Goal: Task Accomplishment & Management: Use online tool/utility

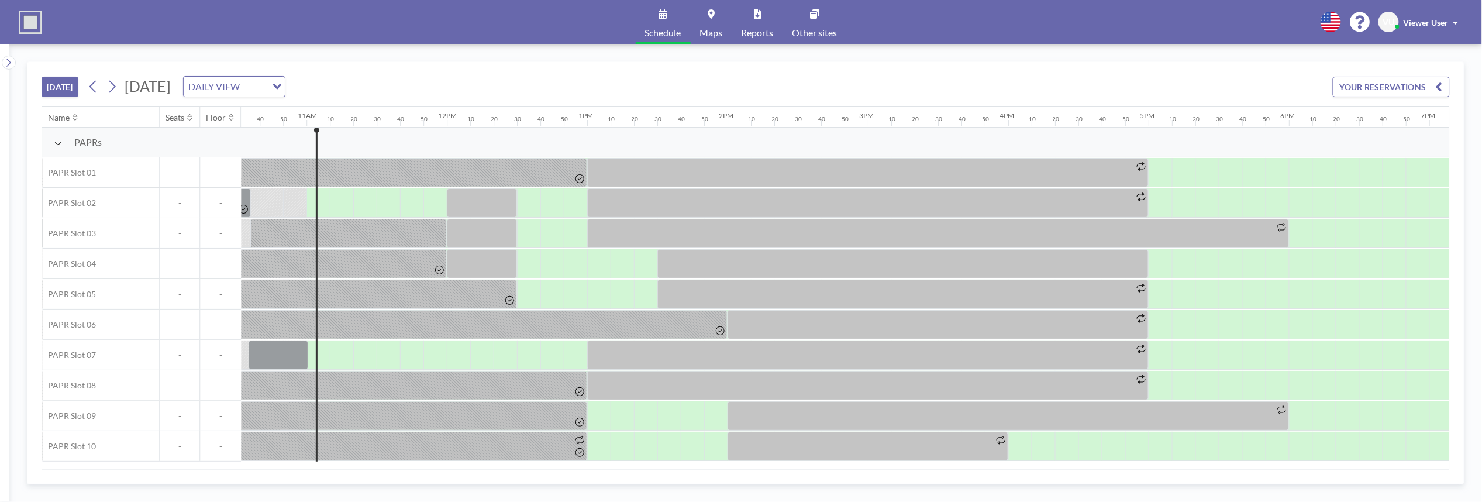
scroll to position [0, 1521]
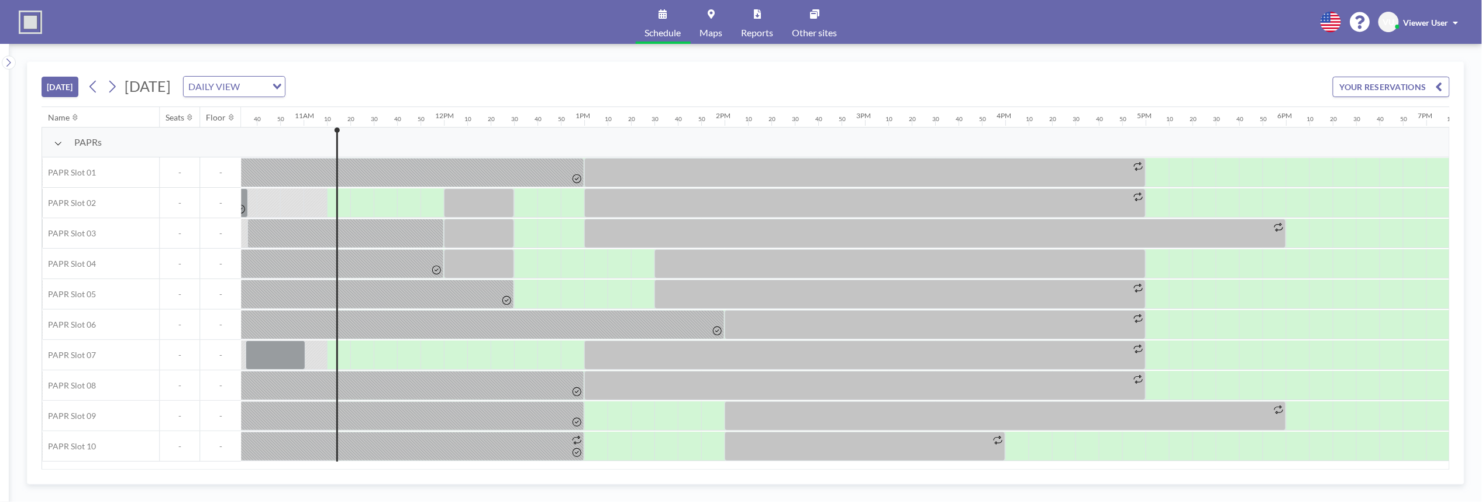
scroll to position [0, 1544]
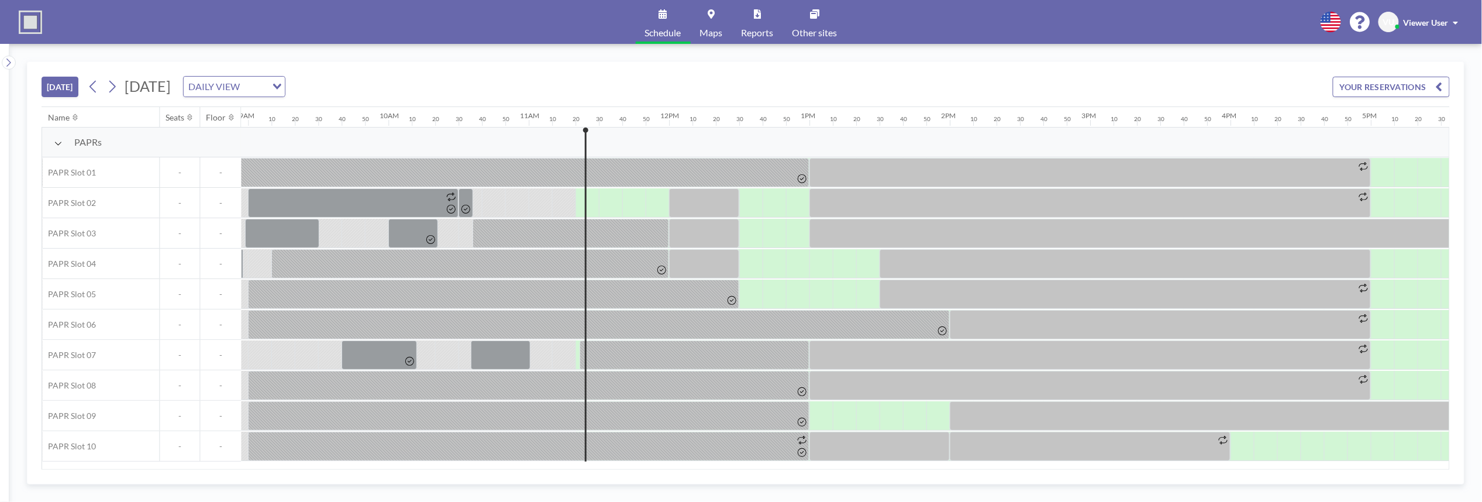
scroll to position [0, 1567]
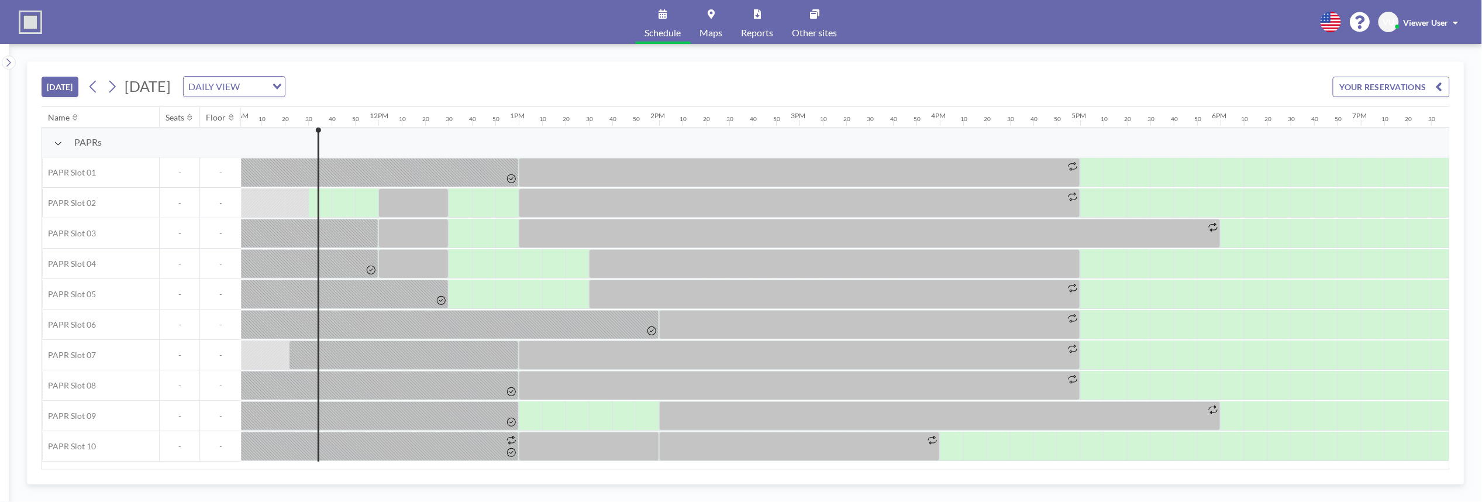
scroll to position [0, 1591]
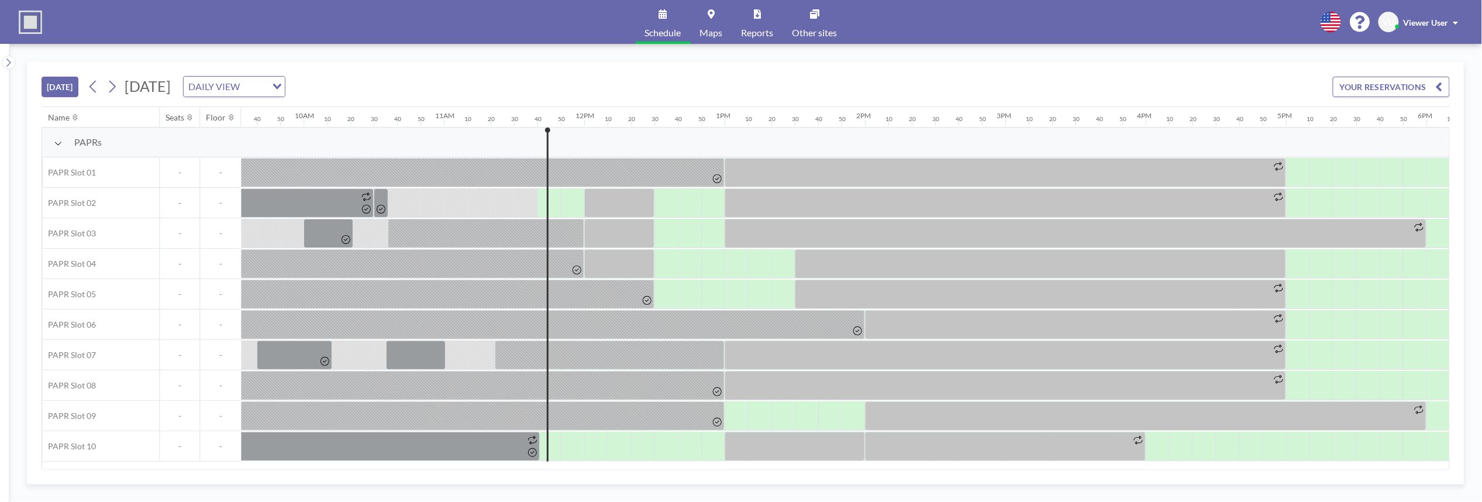
scroll to position [0, 1614]
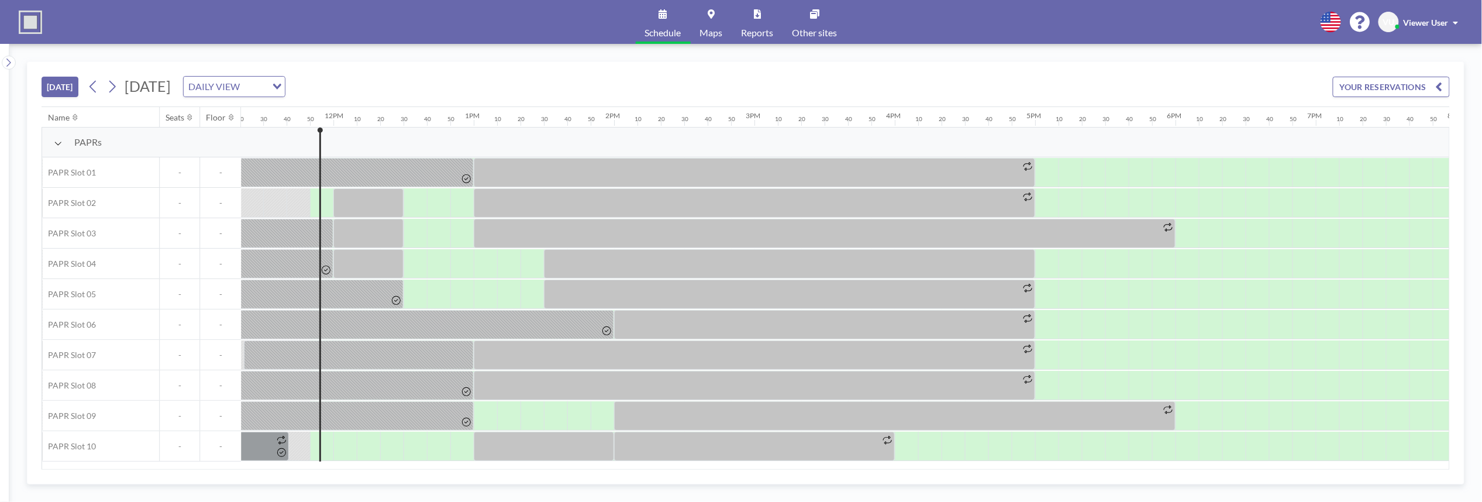
scroll to position [0, 1638]
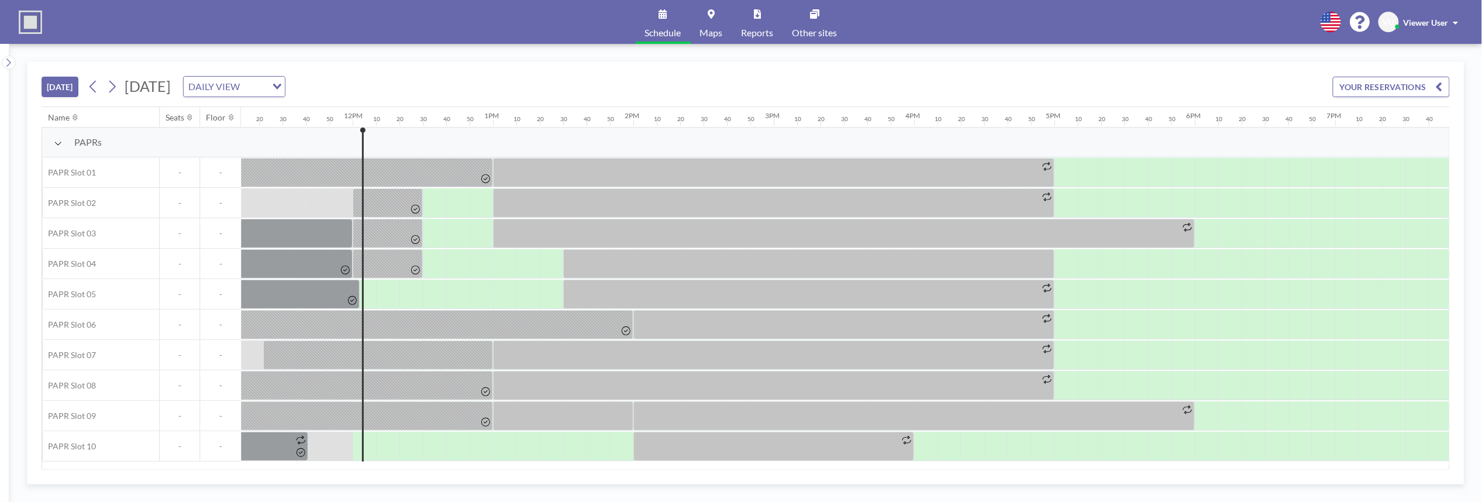
scroll to position [0, 1661]
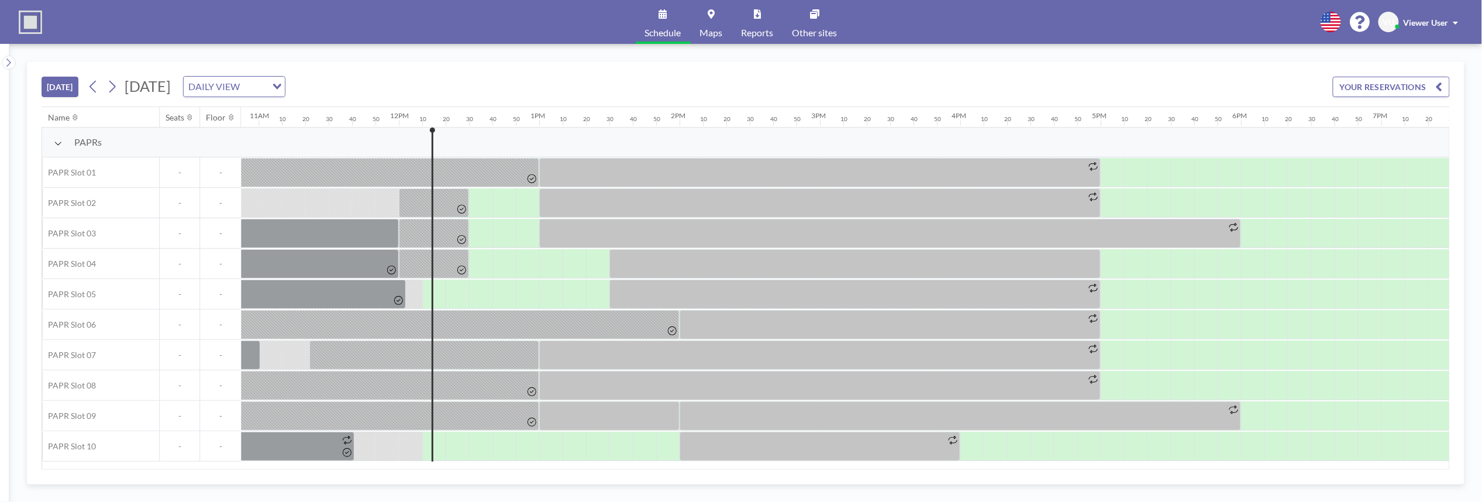
scroll to position [0, 1684]
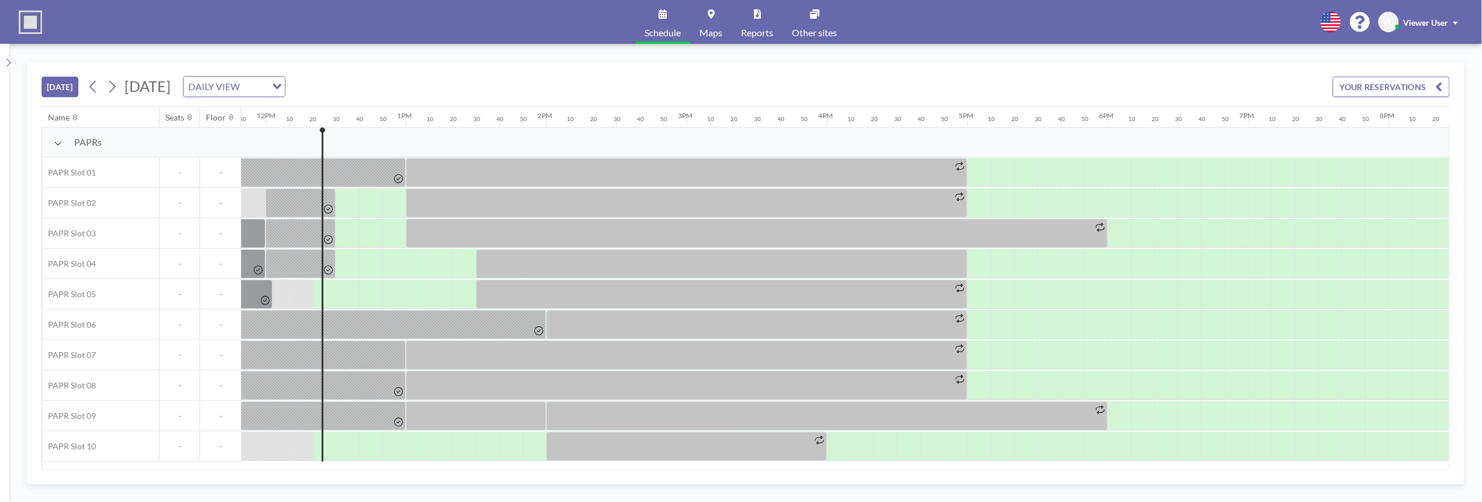
scroll to position [0, 1708]
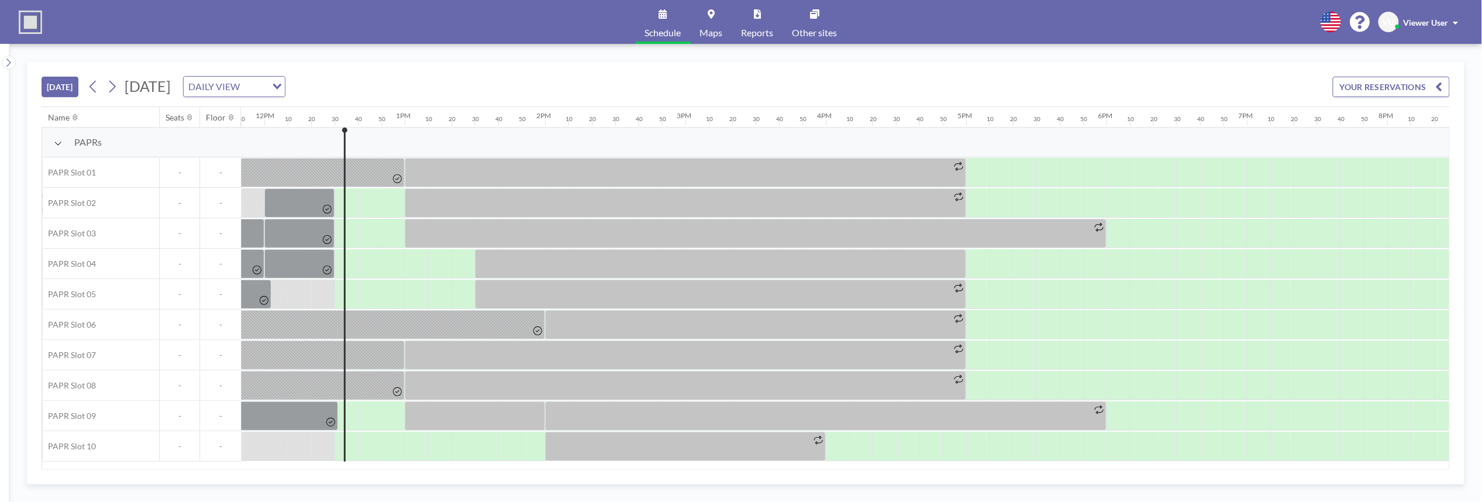
scroll to position [0, 1731]
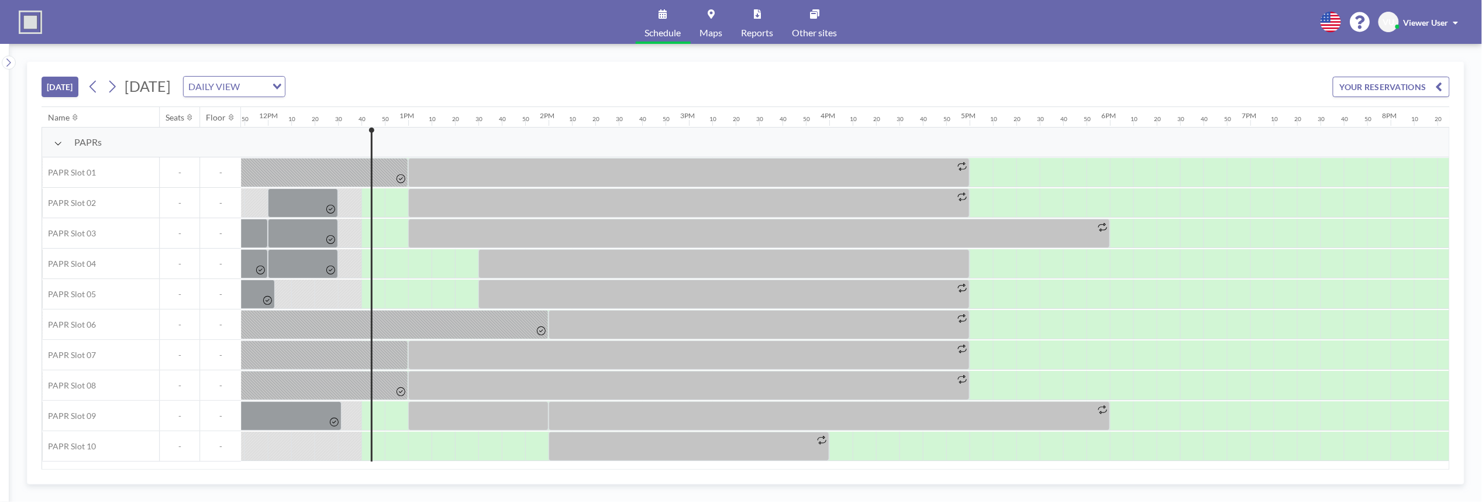
scroll to position [0, 1755]
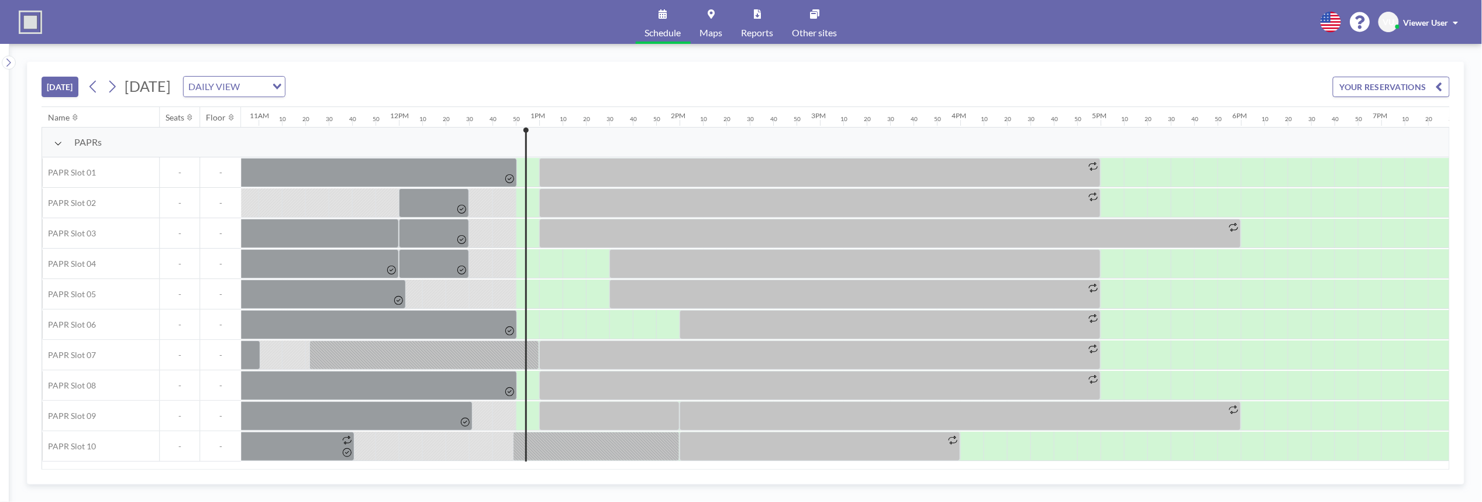
scroll to position [0, 1778]
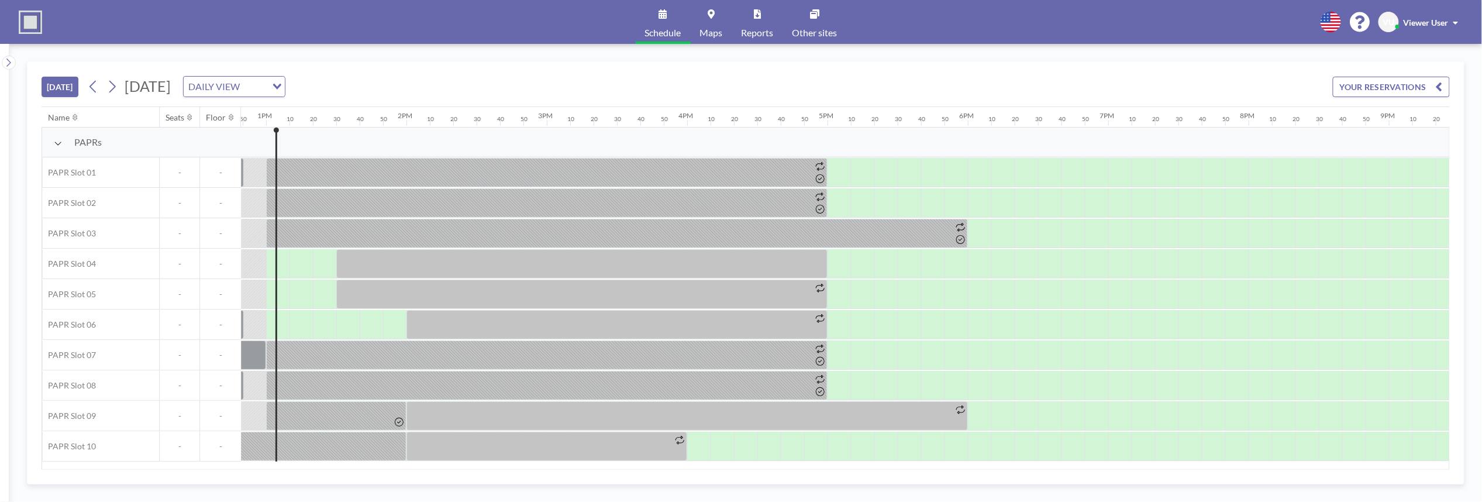
scroll to position [0, 1801]
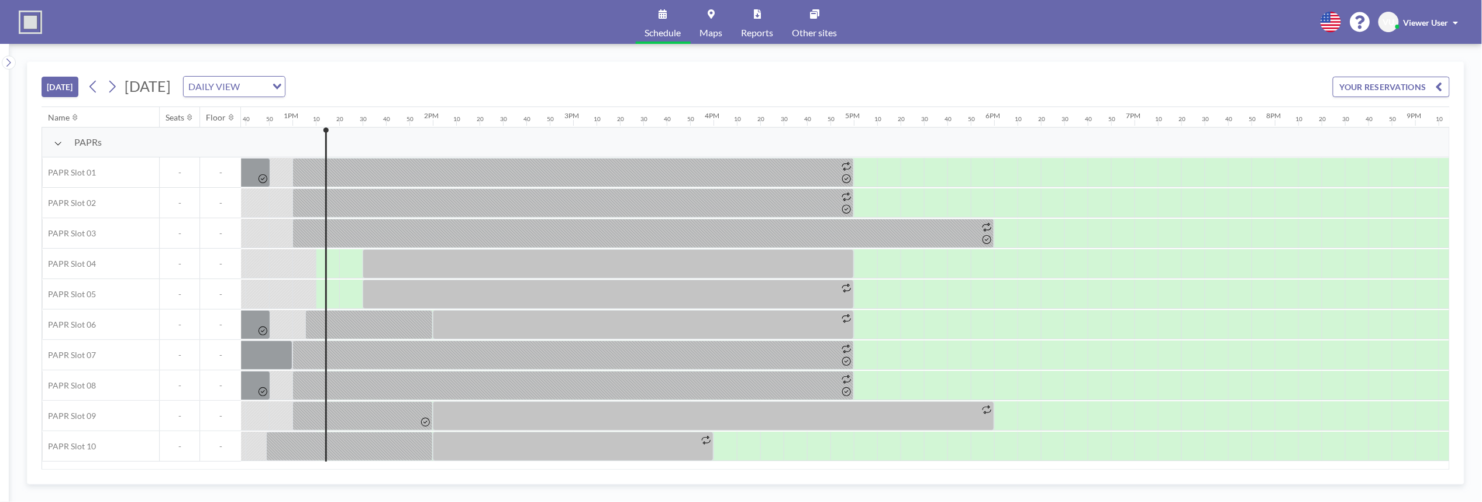
scroll to position [0, 1825]
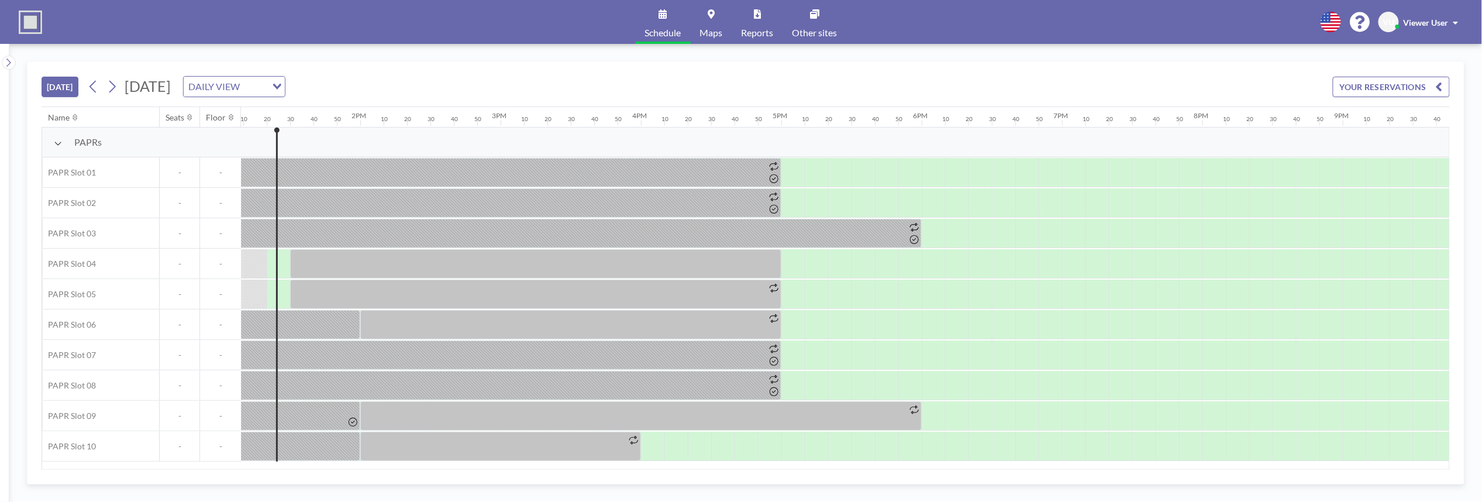
scroll to position [0, 1848]
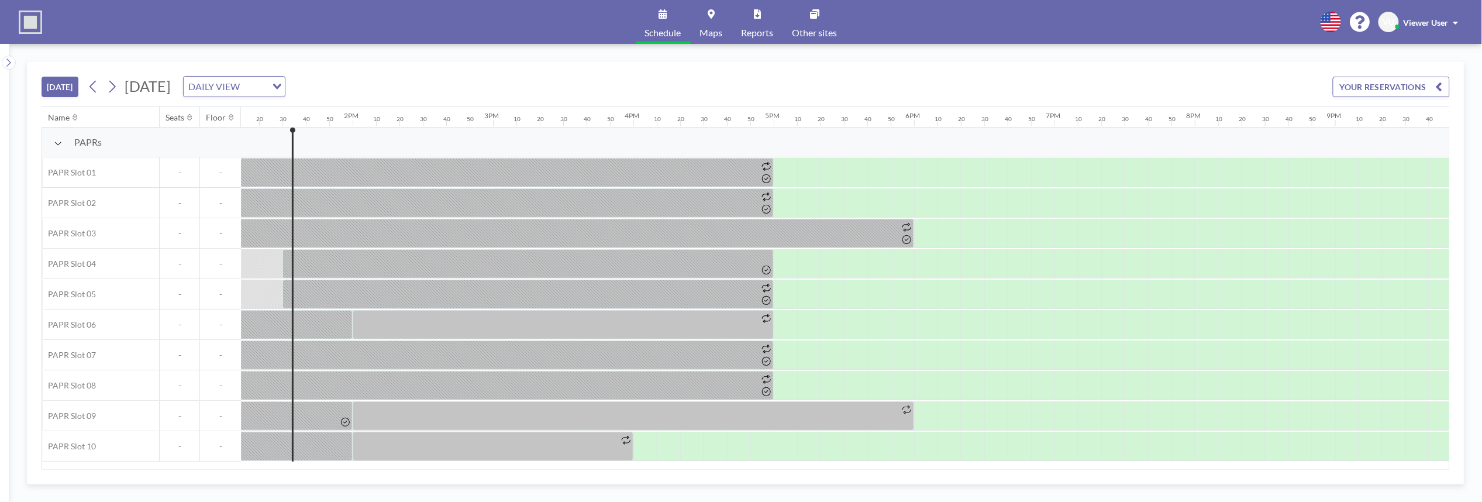
scroll to position [0, 1872]
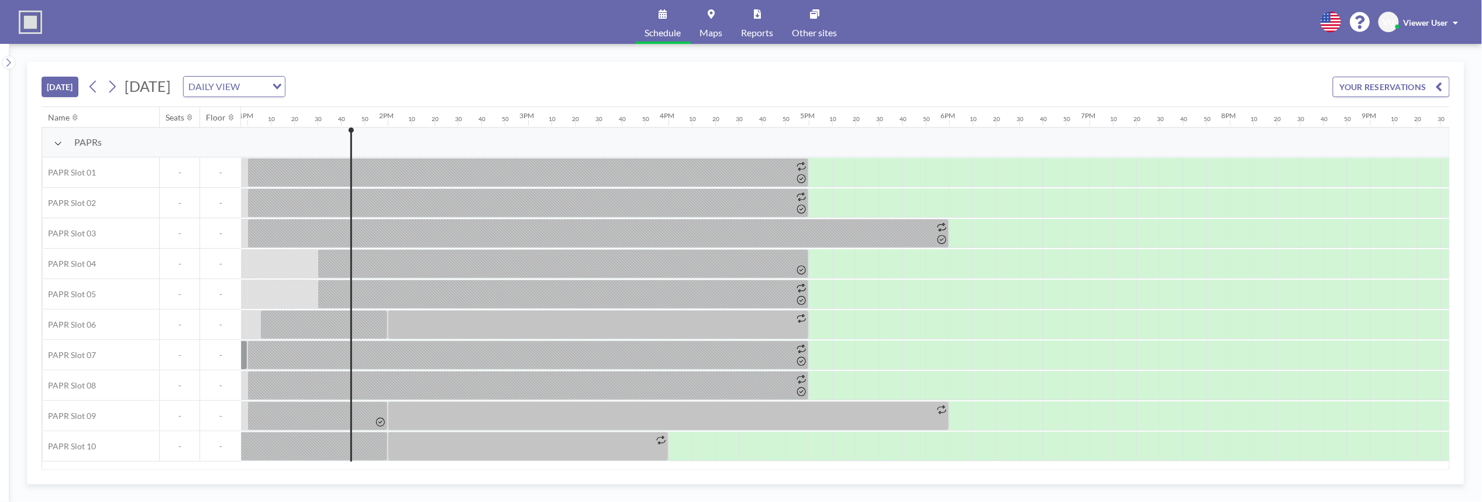
scroll to position [0, 1895]
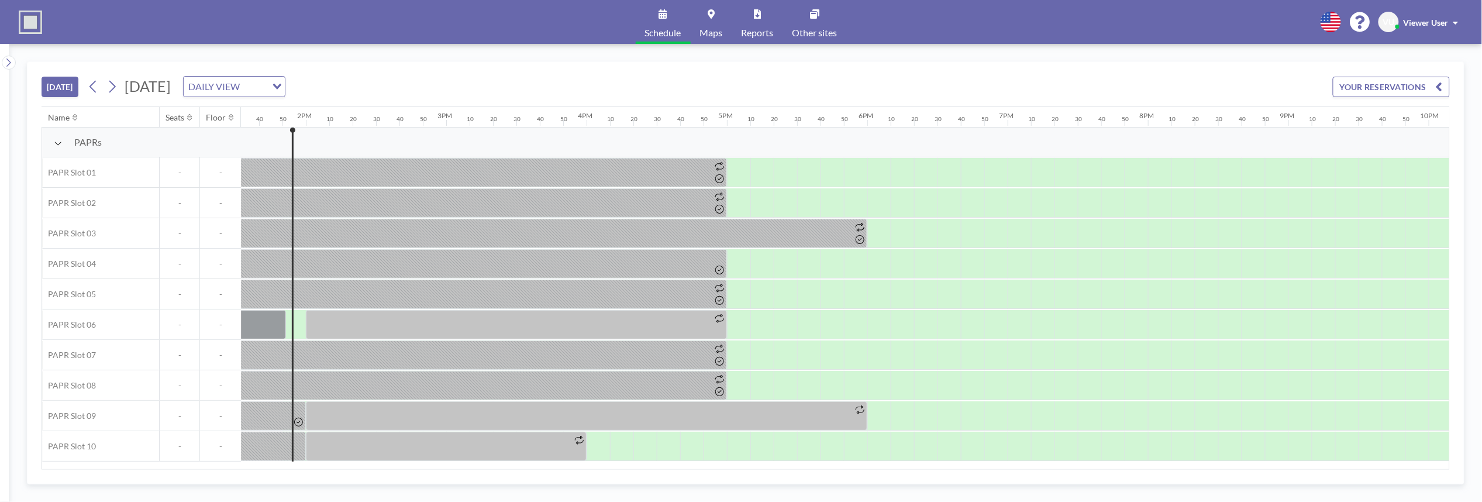
scroll to position [0, 1918]
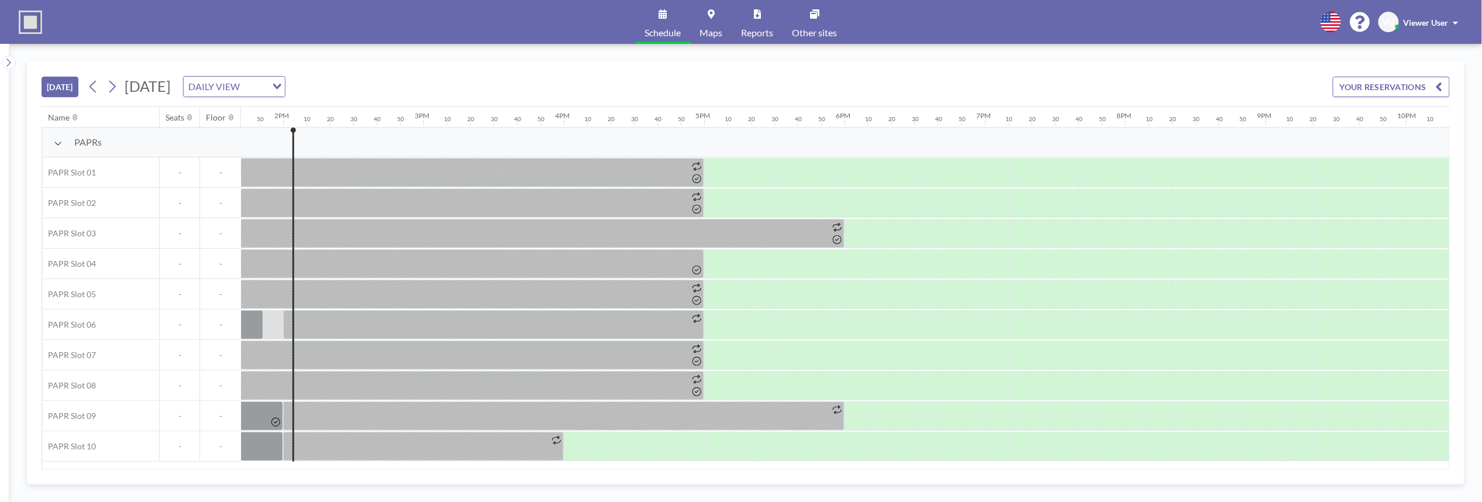
scroll to position [0, 1942]
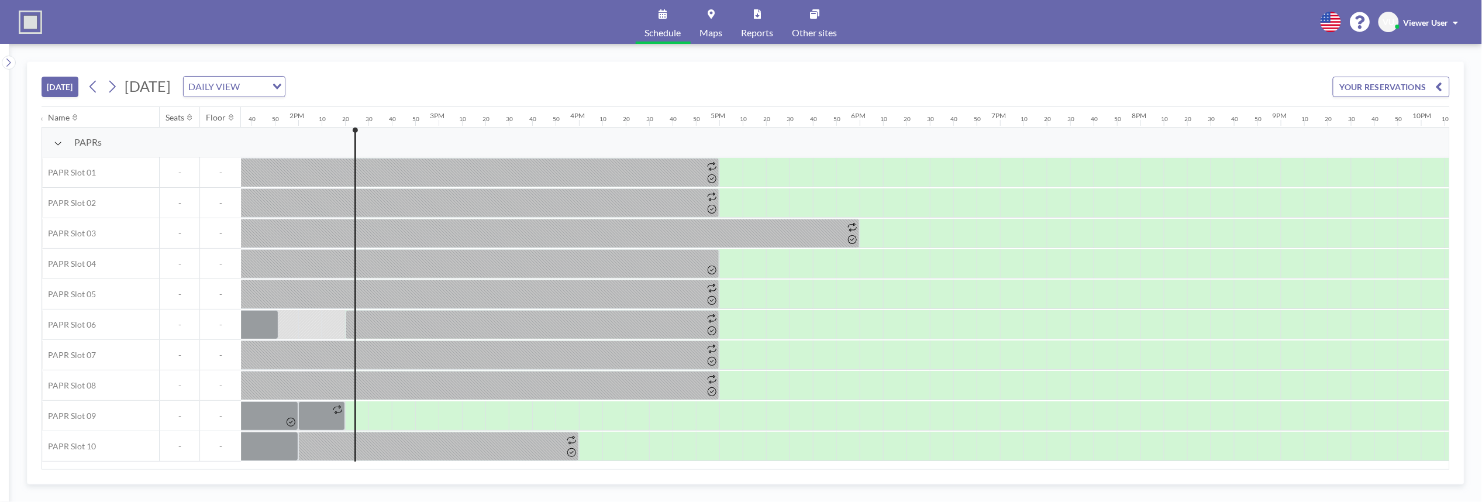
scroll to position [0, 1989]
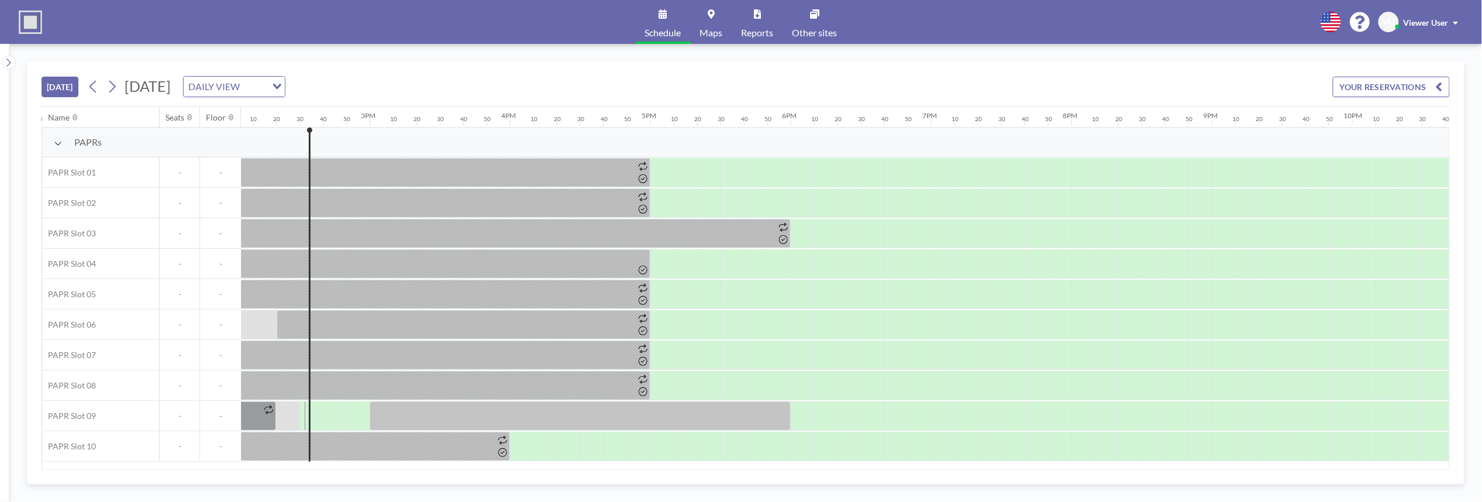
scroll to position [0, 2012]
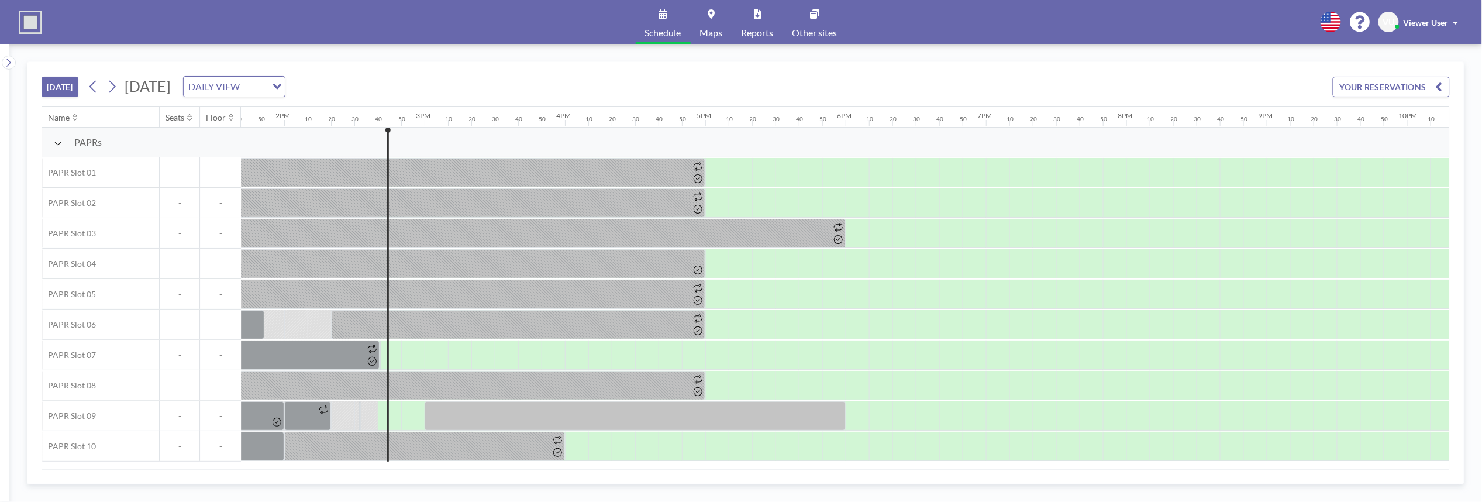
scroll to position [0, 2035]
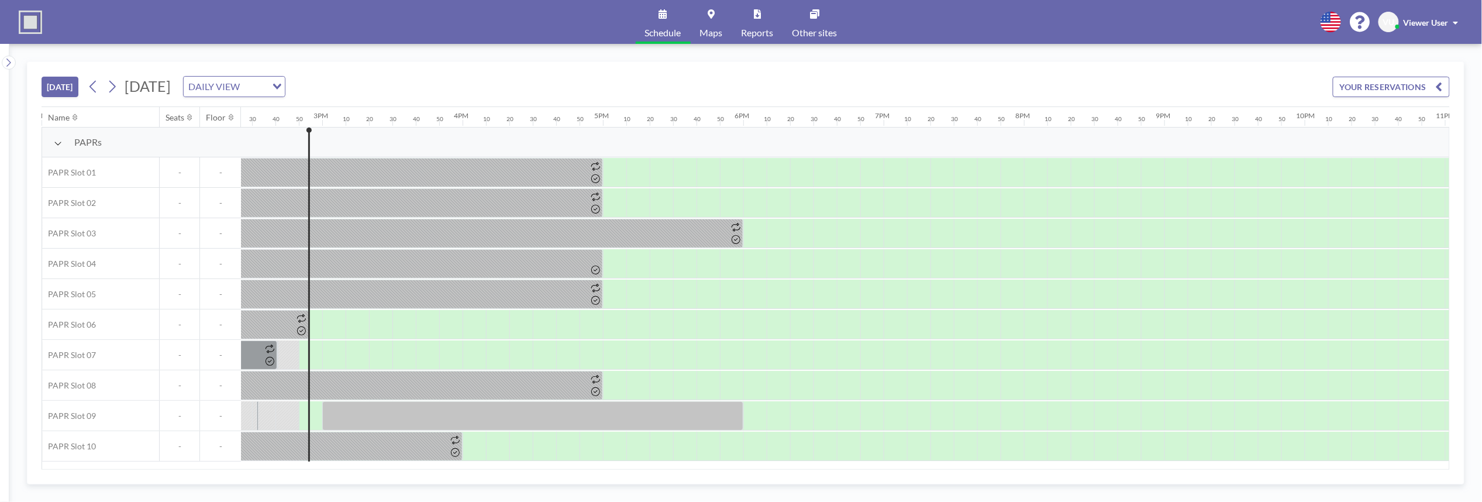
scroll to position [0, 2059]
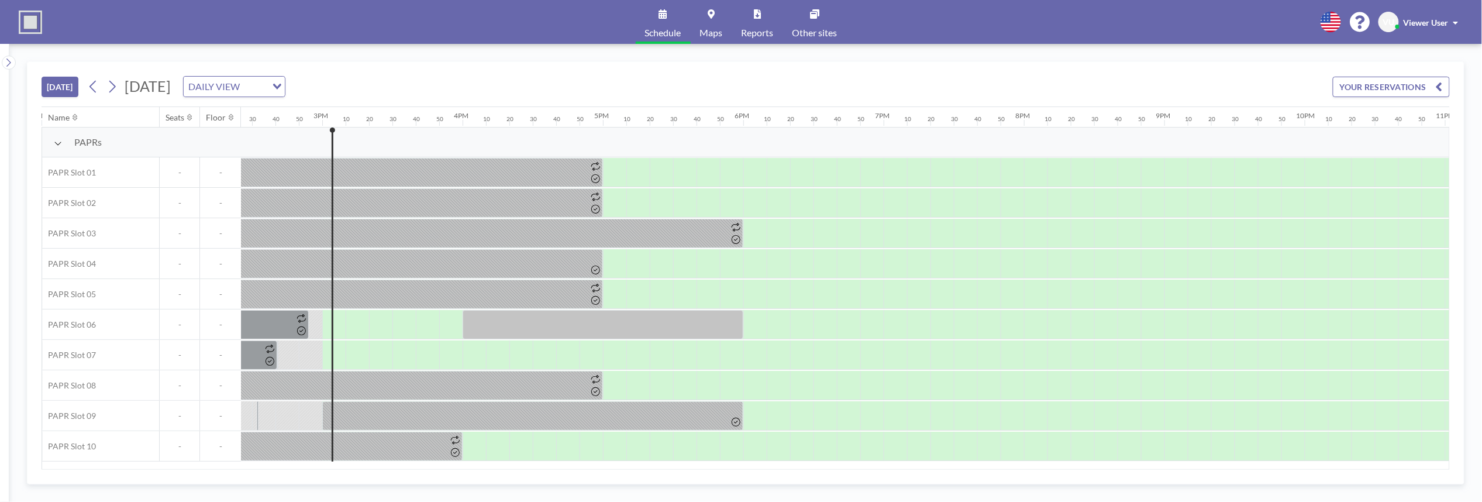
scroll to position [0, 2082]
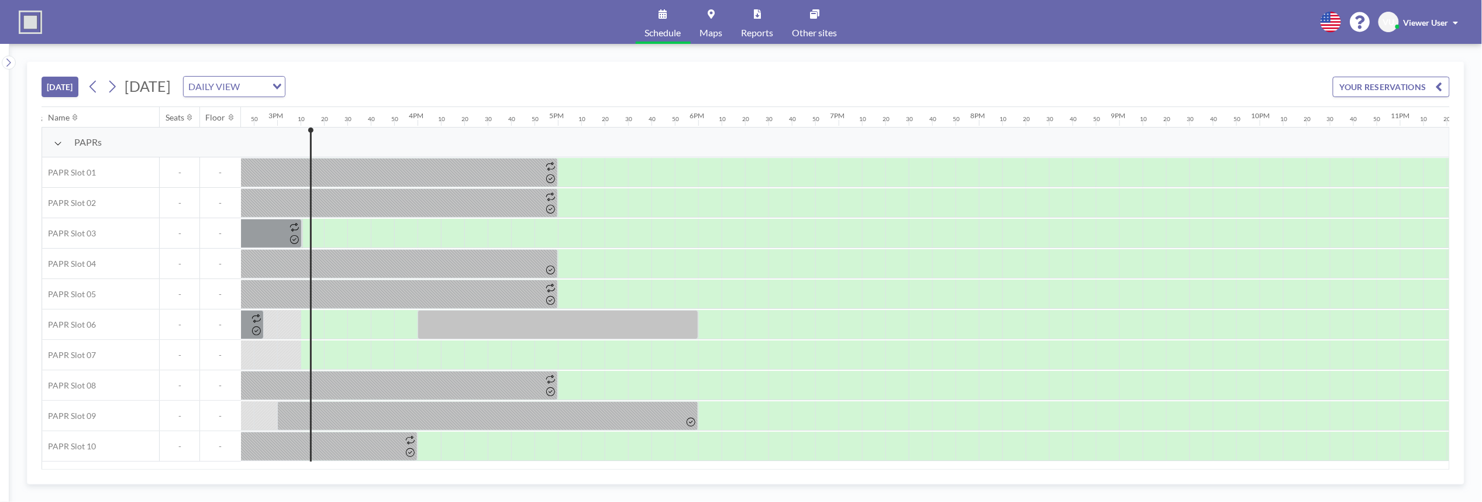
scroll to position [0, 2106]
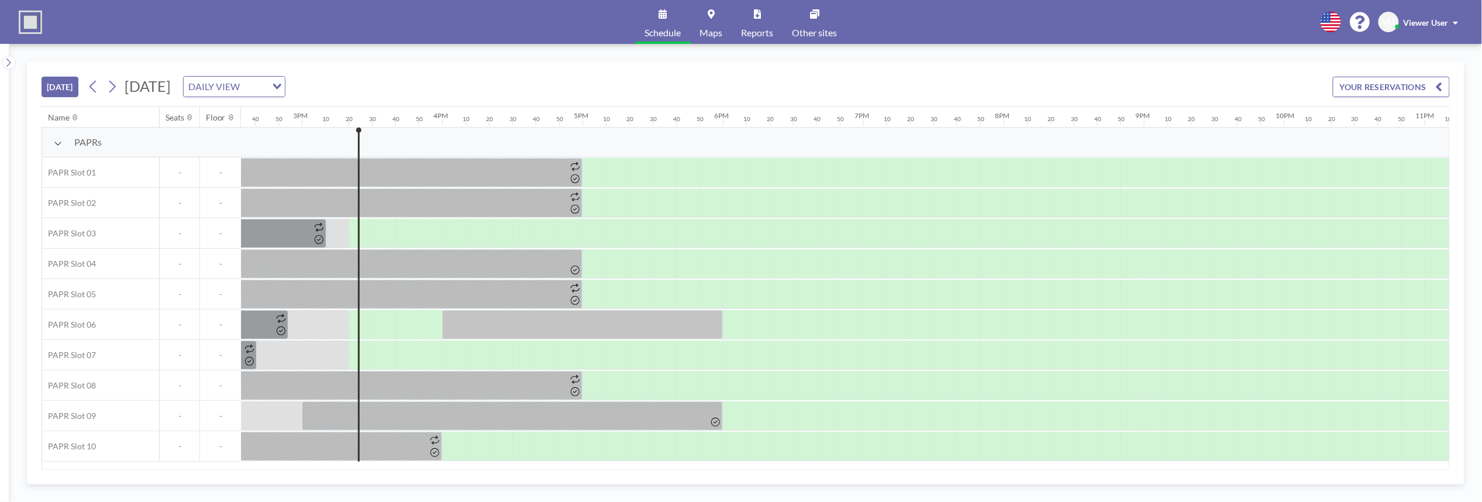
scroll to position [0, 2129]
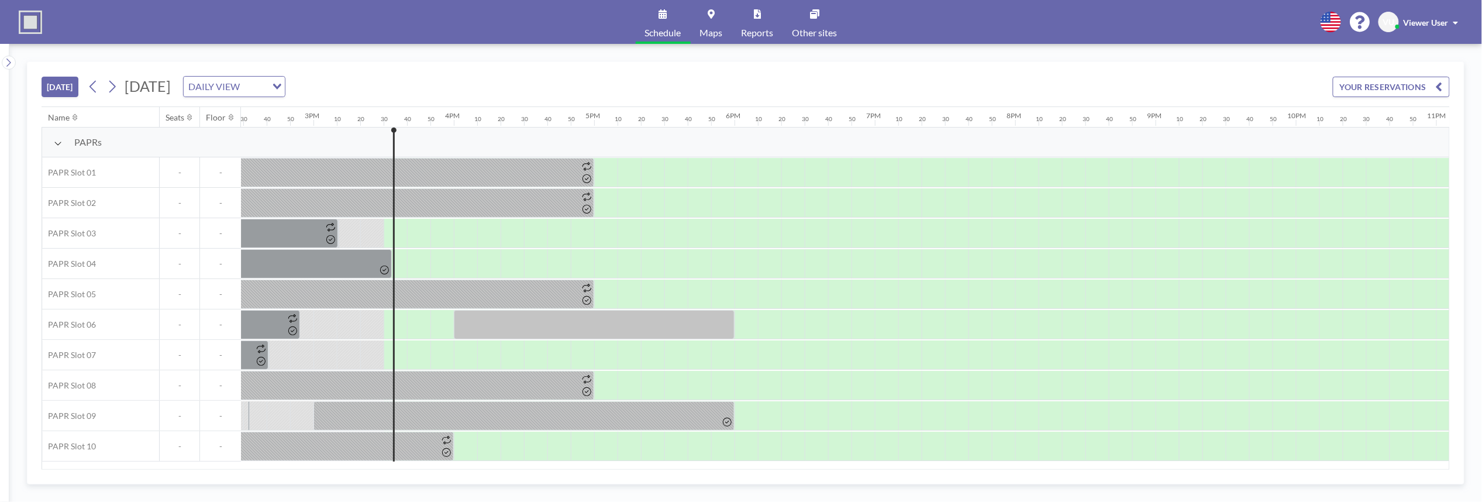
scroll to position [0, 2152]
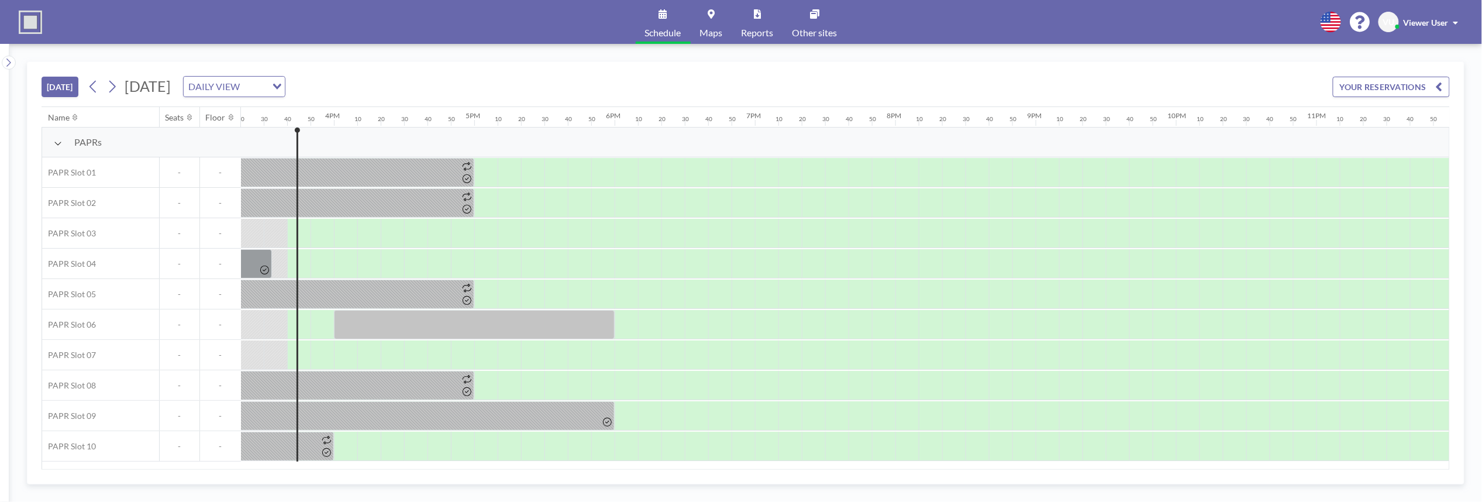
scroll to position [0, 2173]
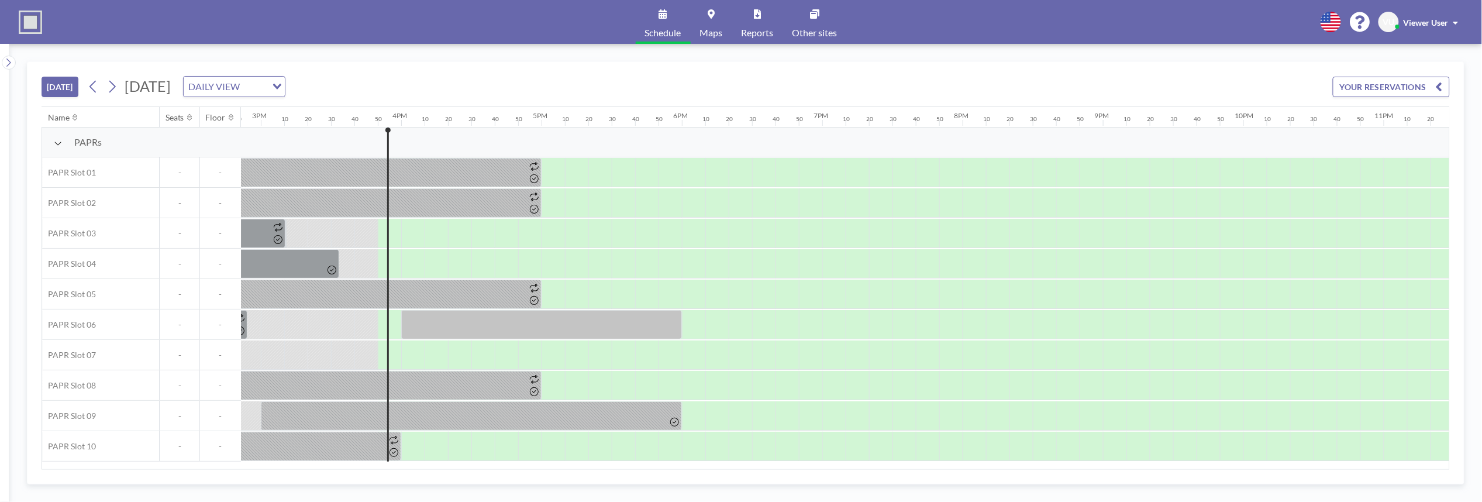
scroll to position [0, 2173]
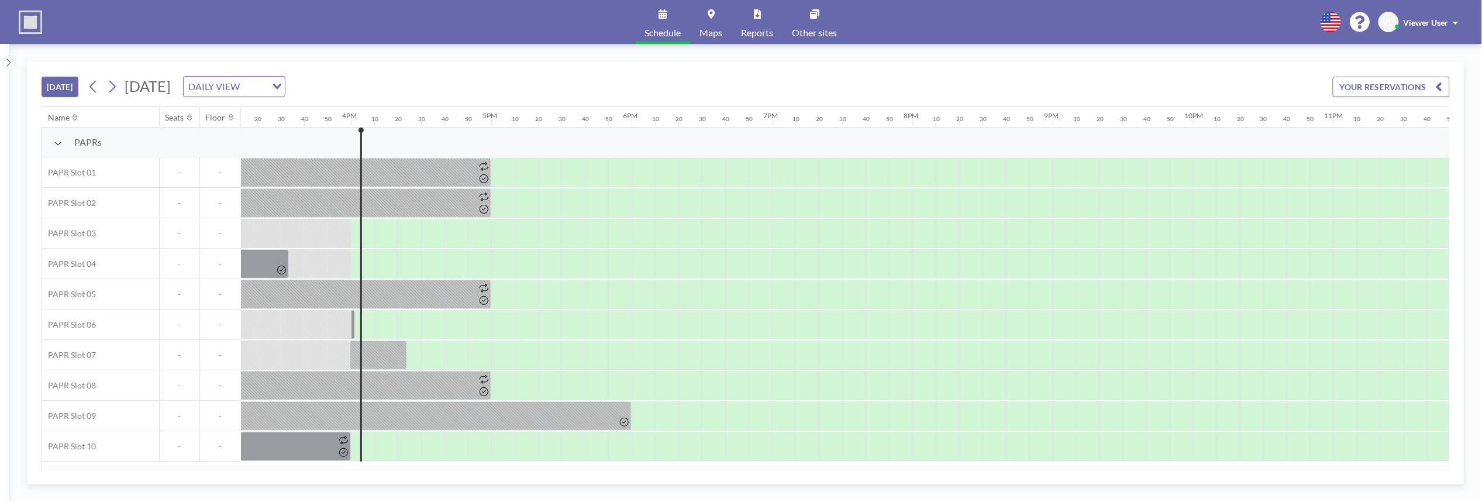
scroll to position [0, 2173]
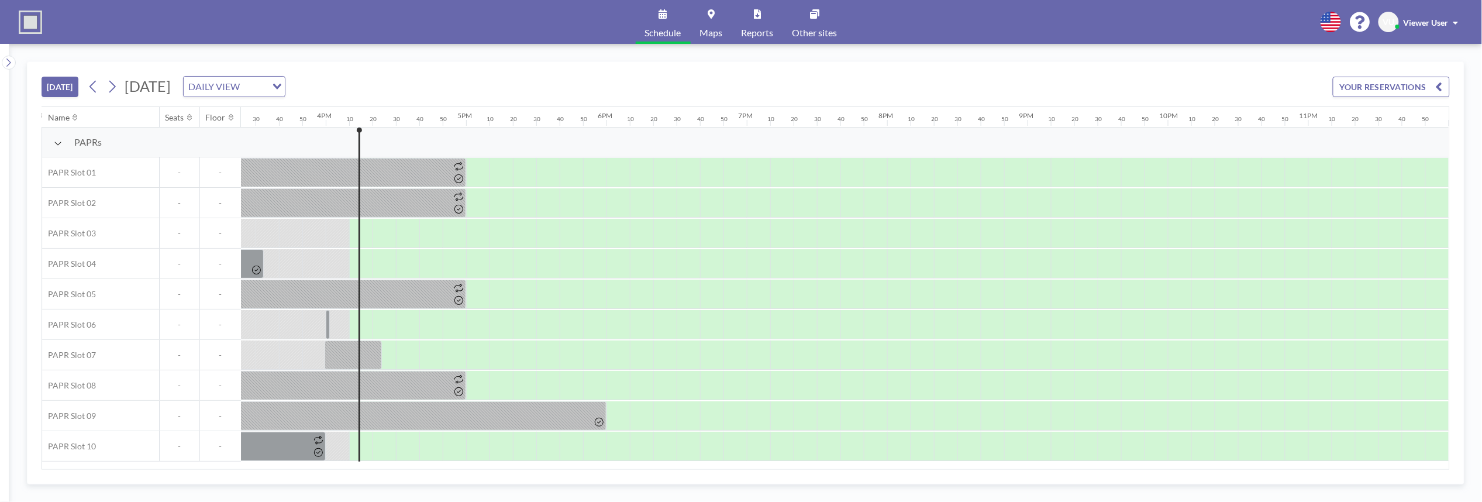
scroll to position [0, 2173]
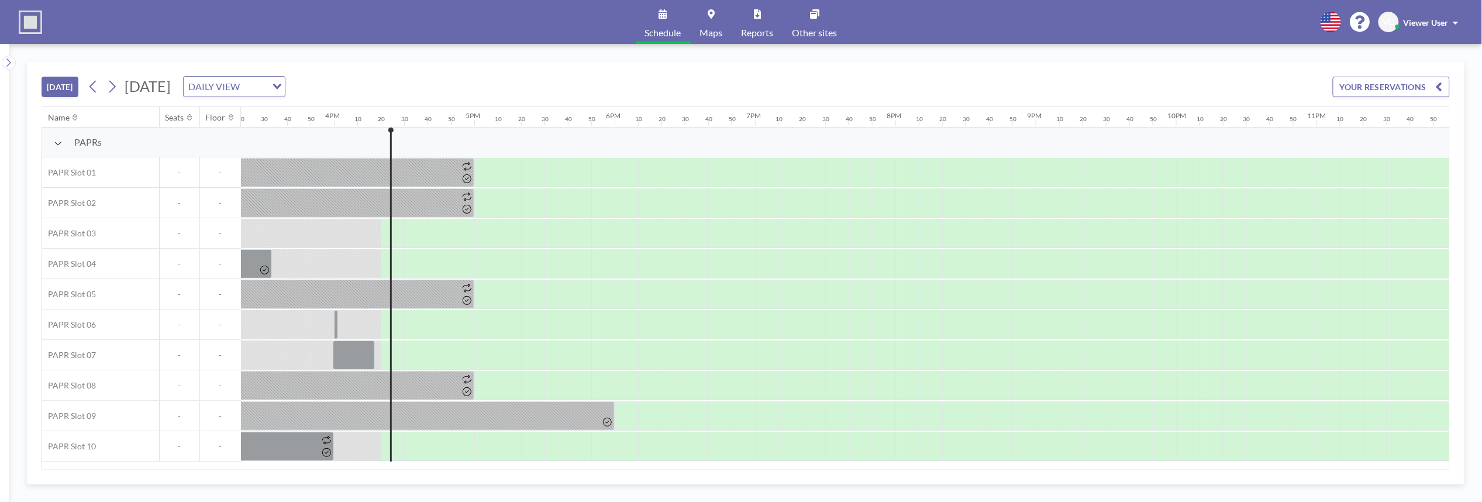
scroll to position [0, 2173]
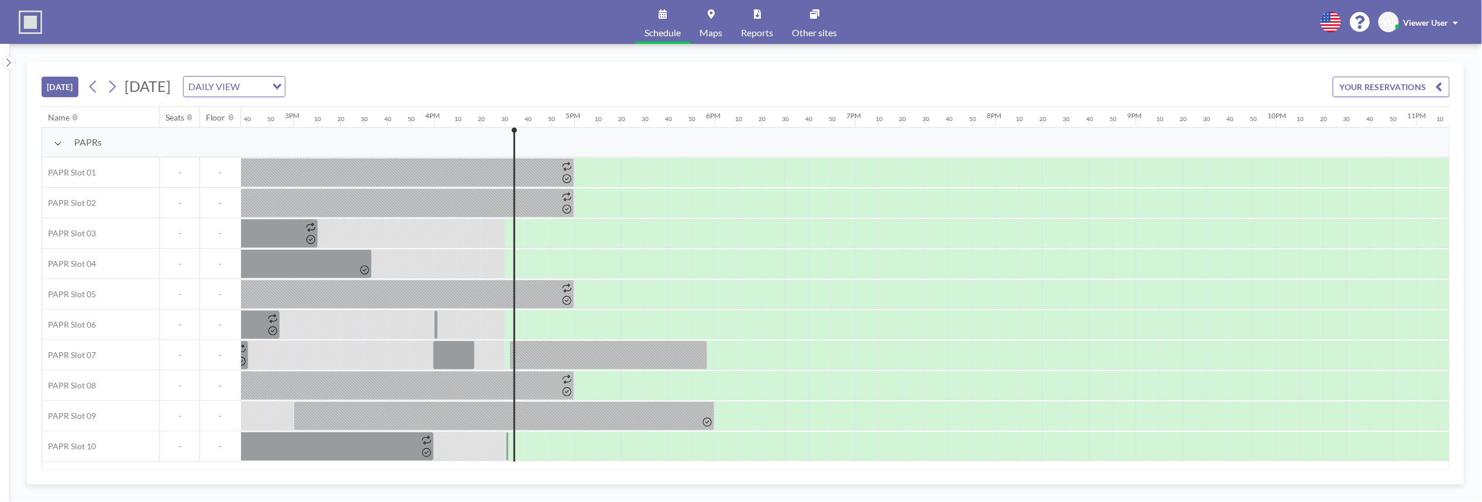
scroll to position [0, 2173]
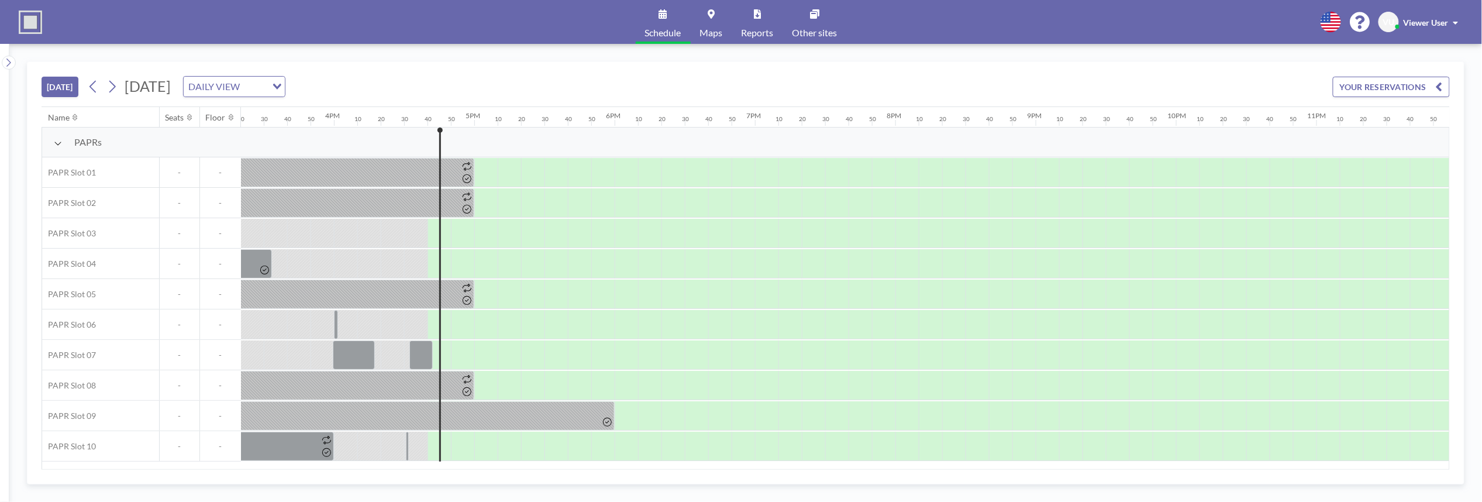
scroll to position [0, 2173]
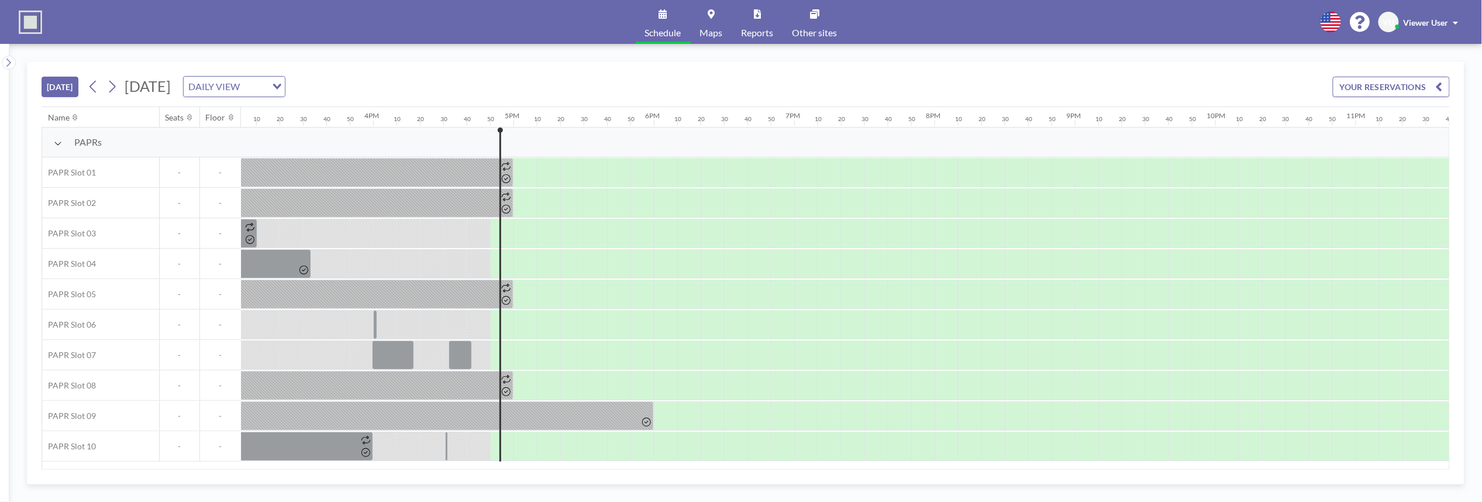
scroll to position [0, 2173]
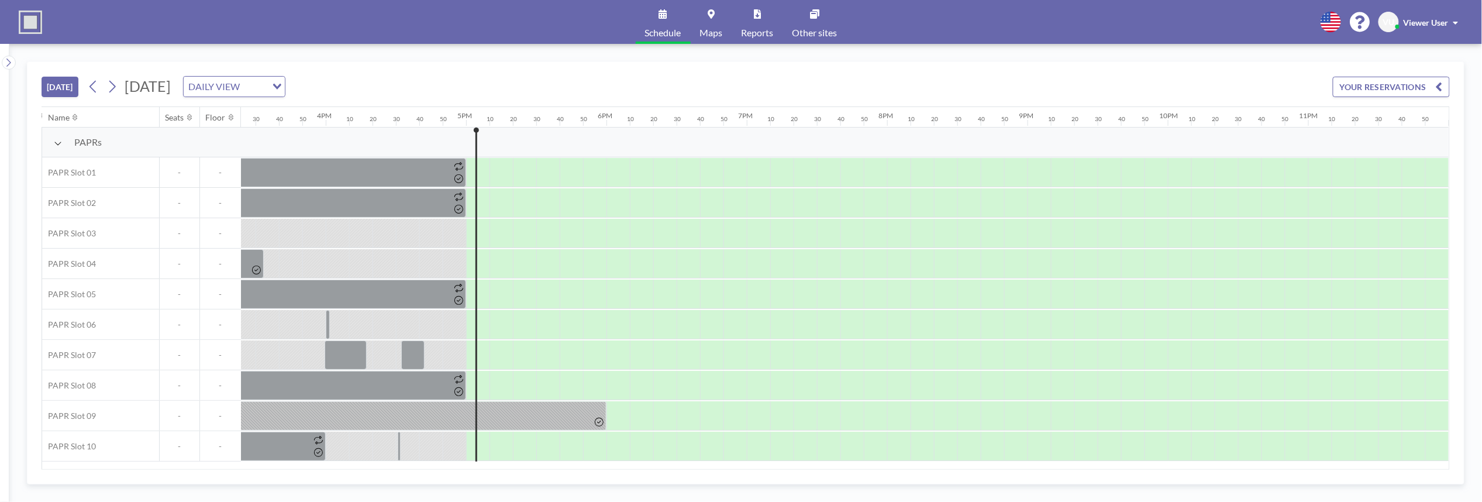
scroll to position [0, 2173]
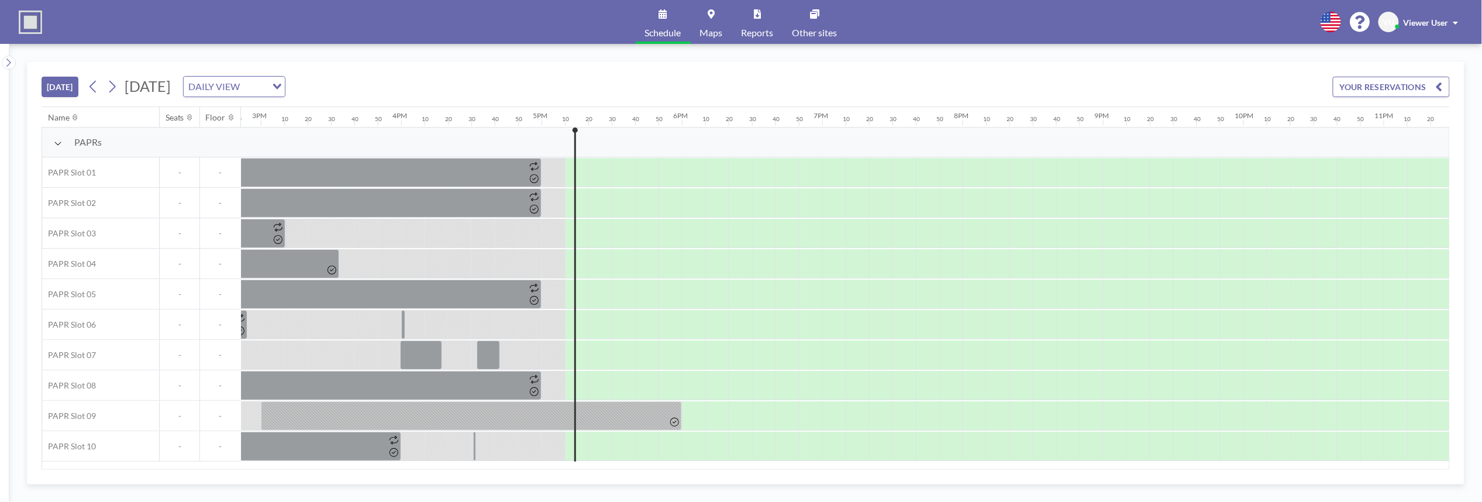
scroll to position [0, 2173]
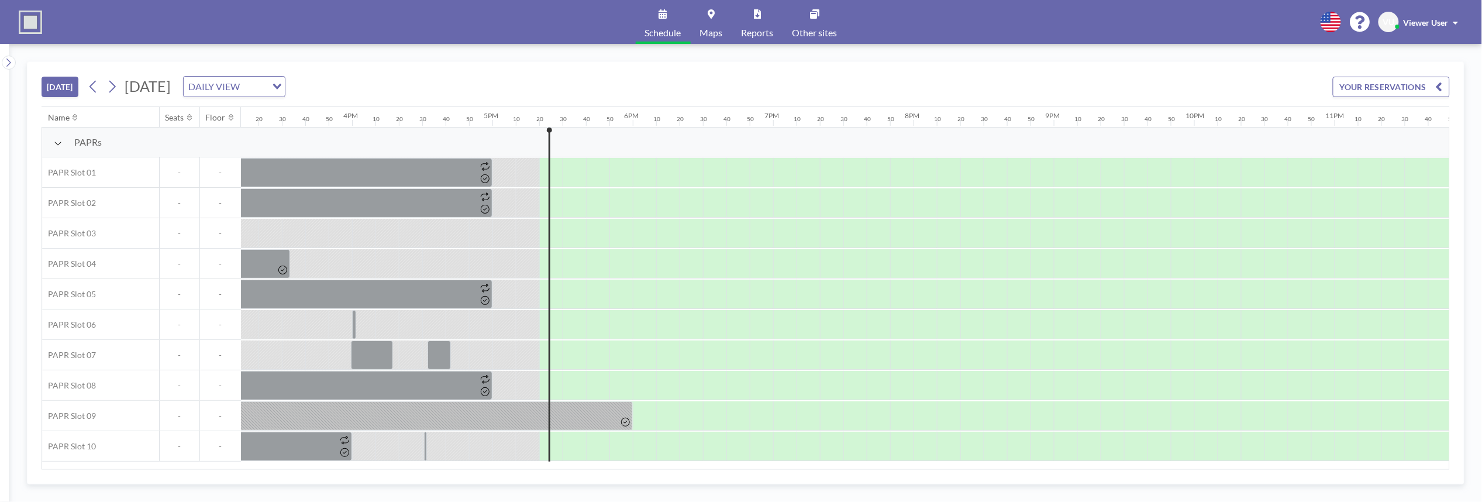
scroll to position [0, 2173]
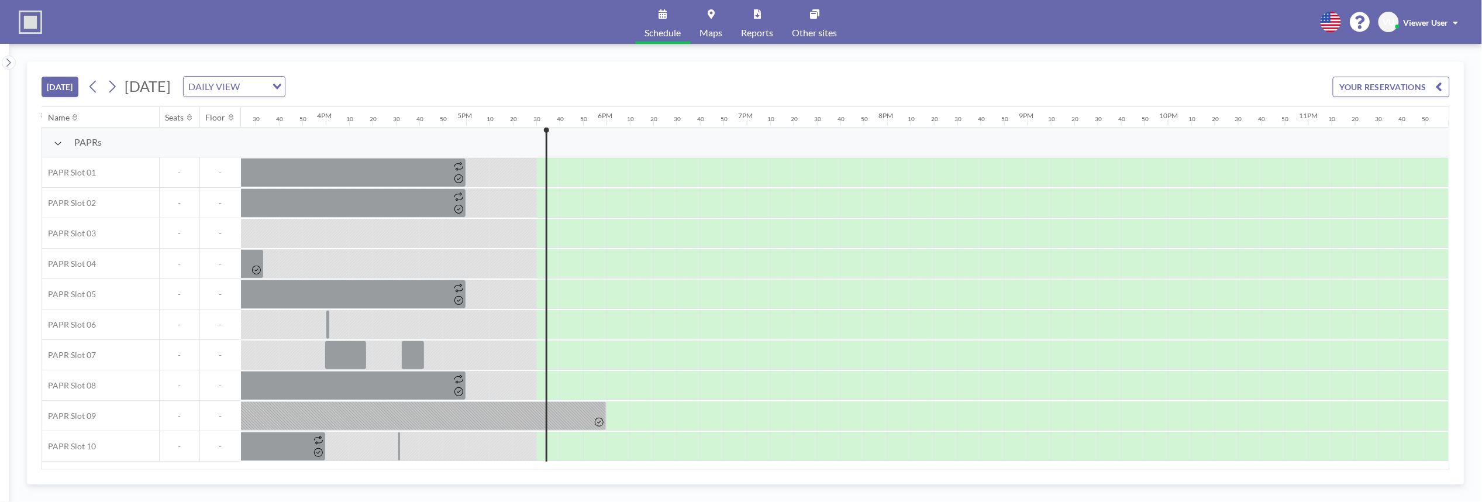
scroll to position [0, 2173]
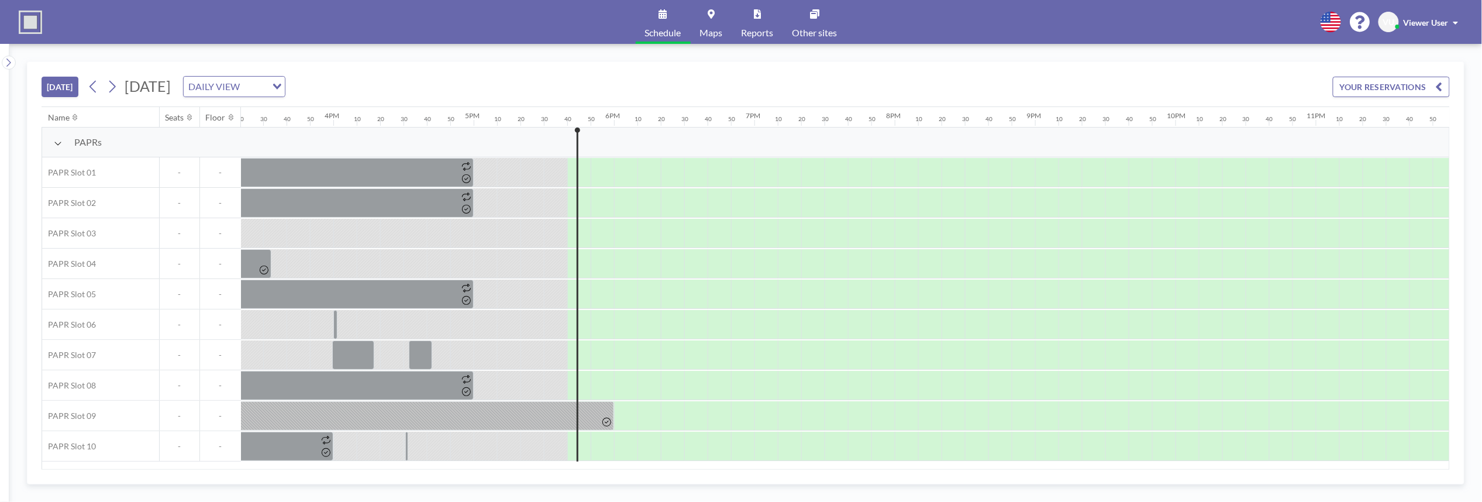
scroll to position [0, 2173]
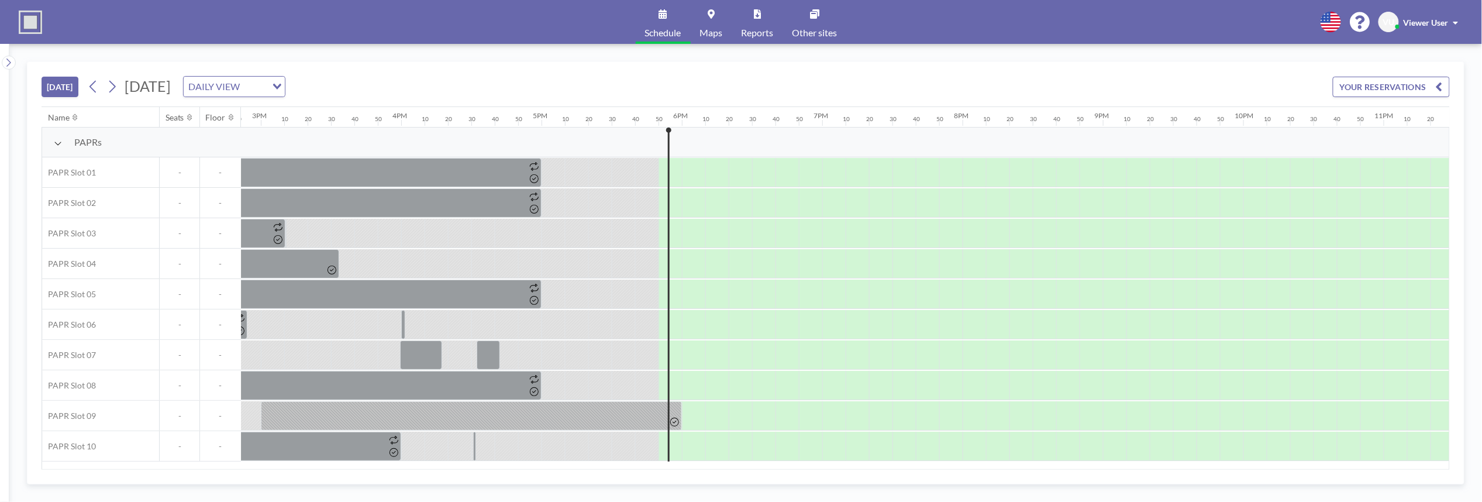
scroll to position [0, 2173]
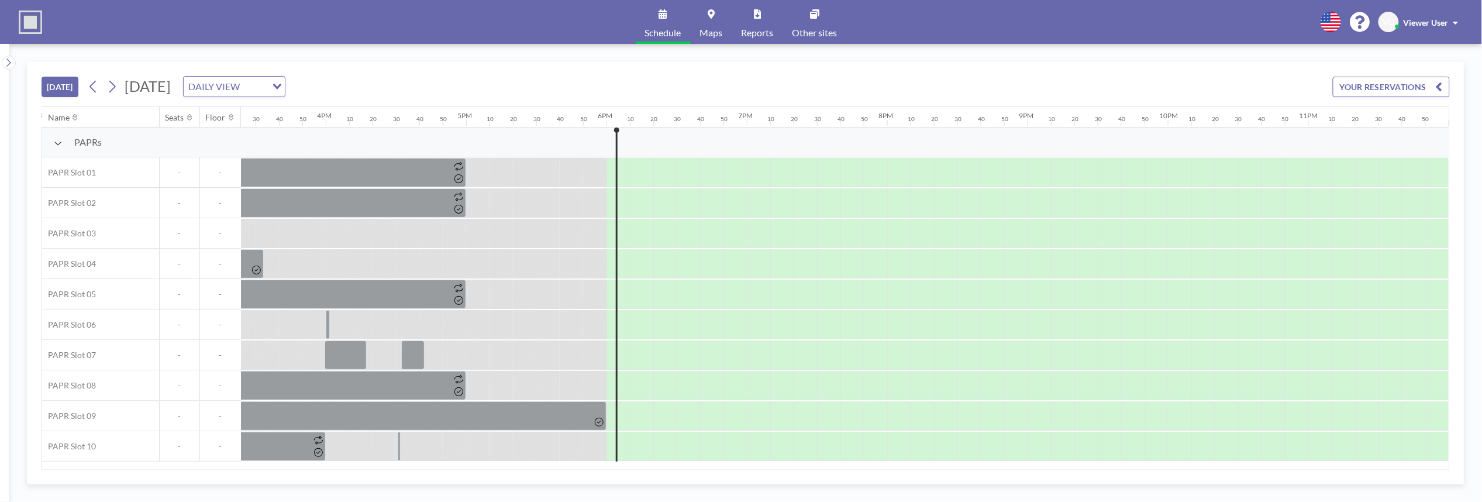
scroll to position [0, 2173]
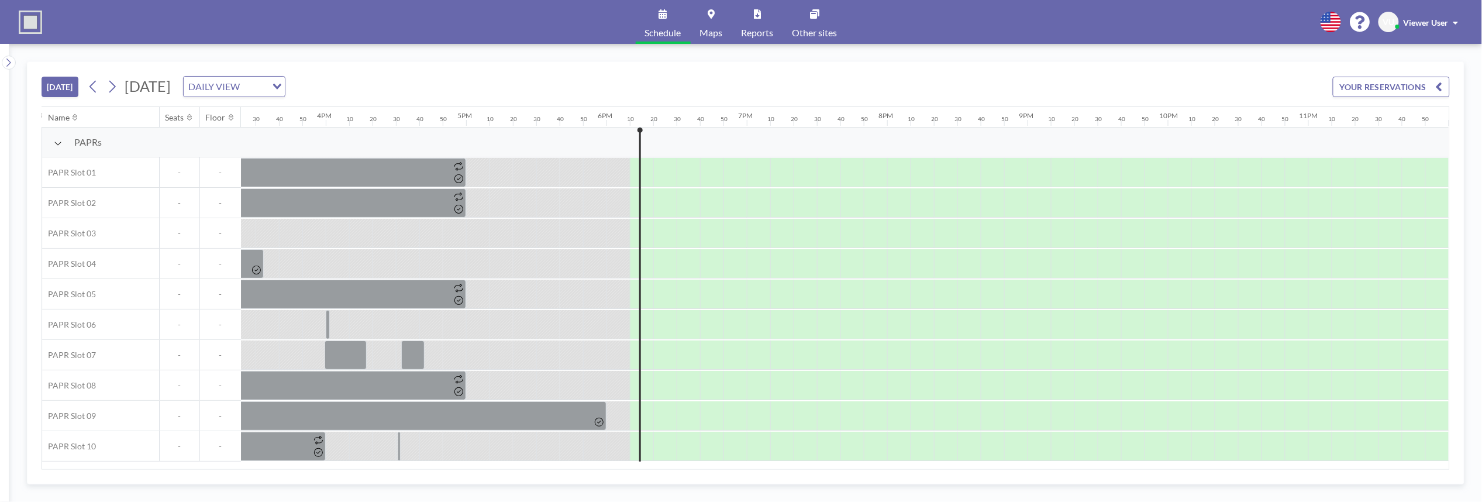
scroll to position [0, 2173]
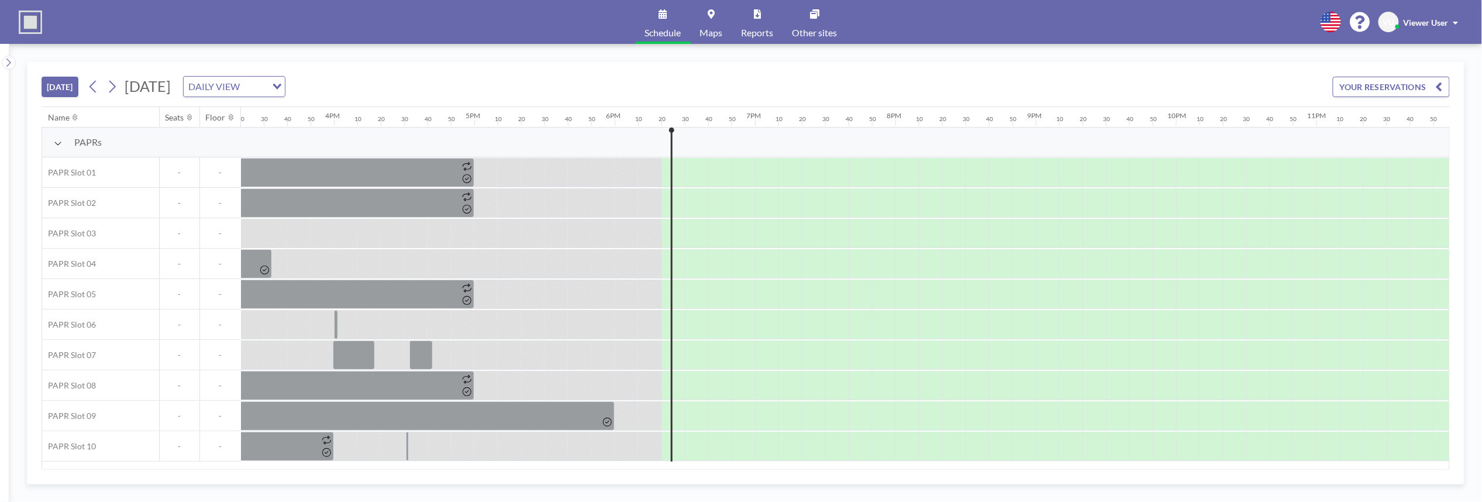
scroll to position [0, 2173]
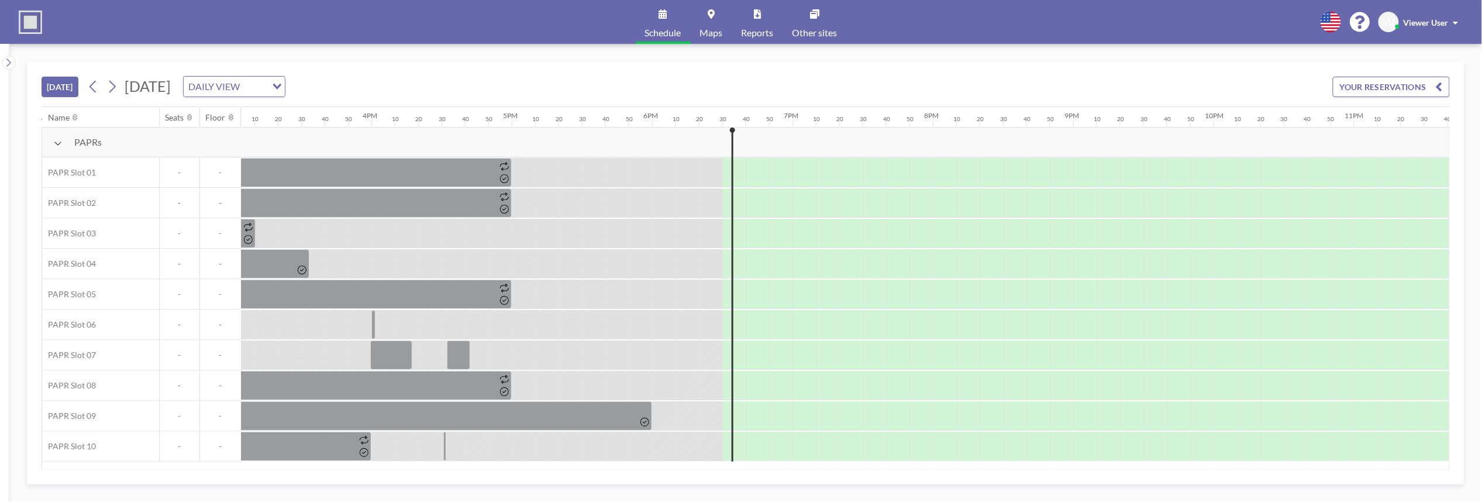
scroll to position [0, 2173]
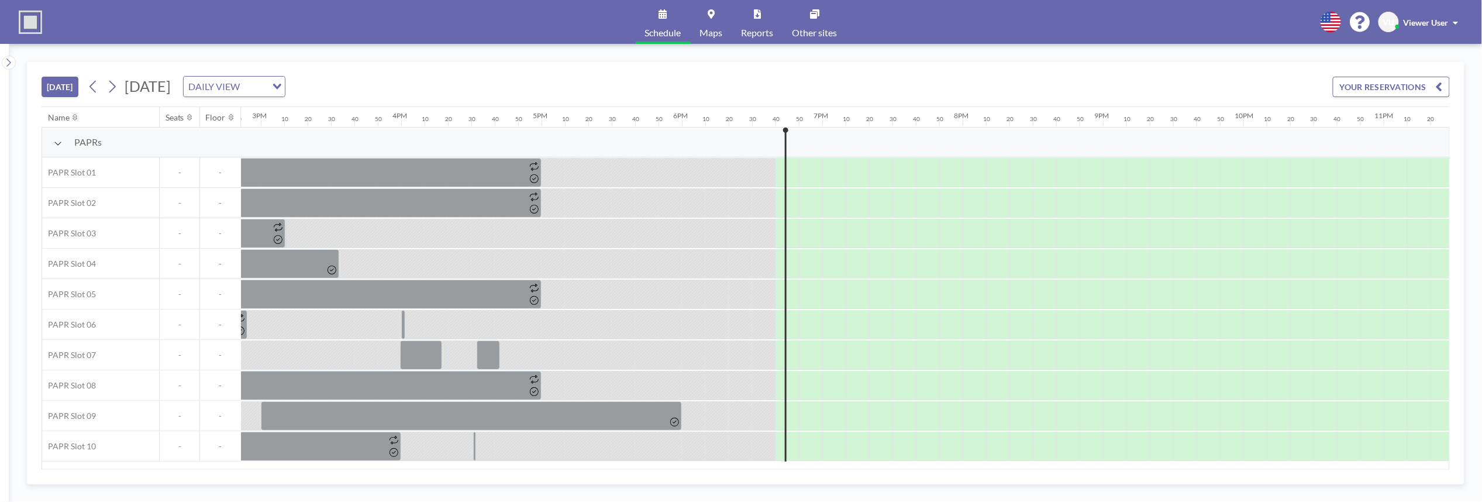
scroll to position [0, 2173]
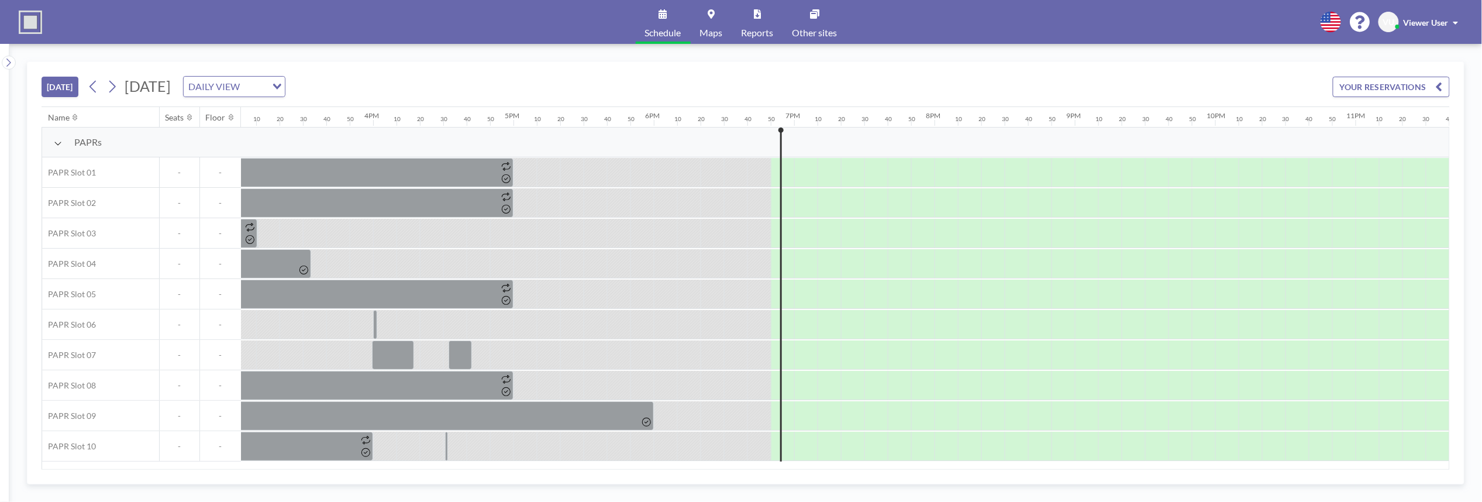
scroll to position [0, 2173]
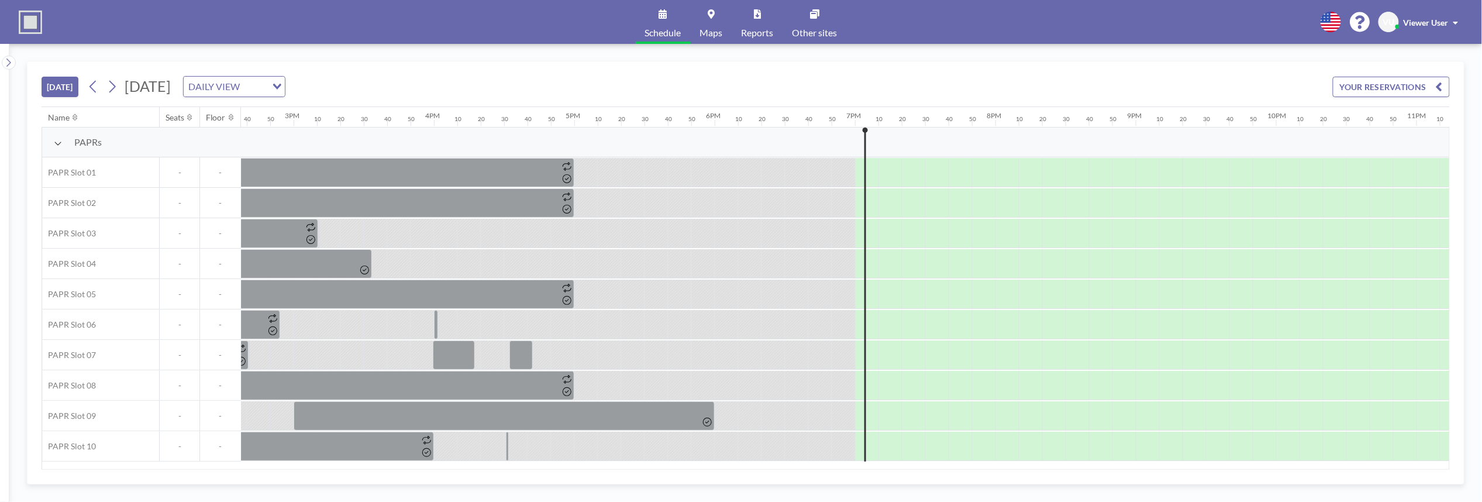
scroll to position [0, 2173]
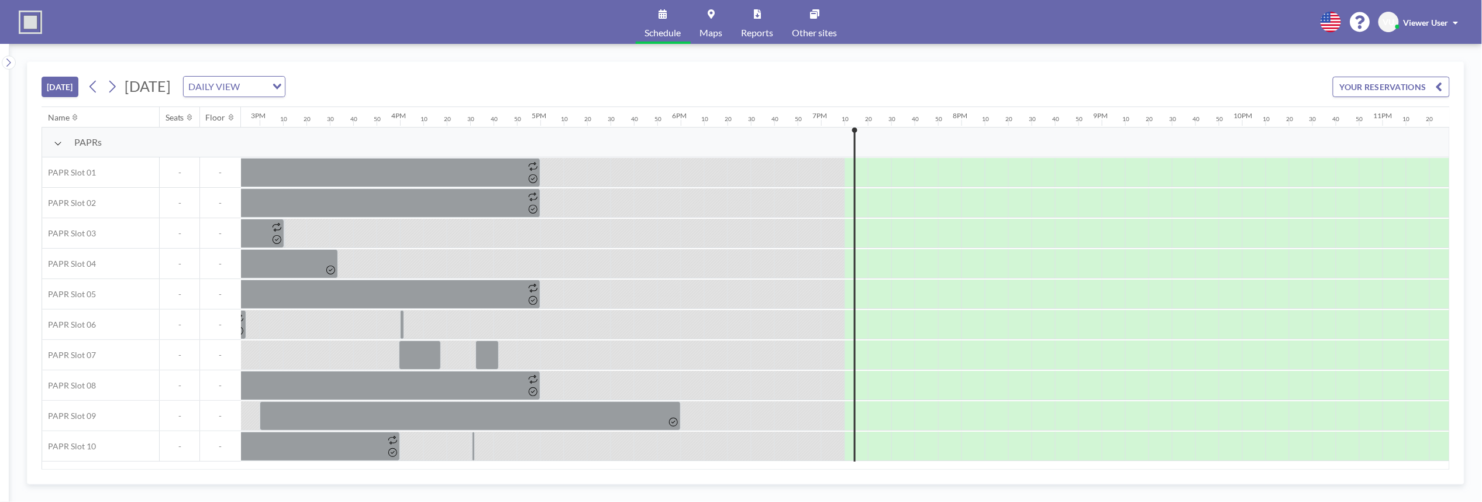
scroll to position [0, 2173]
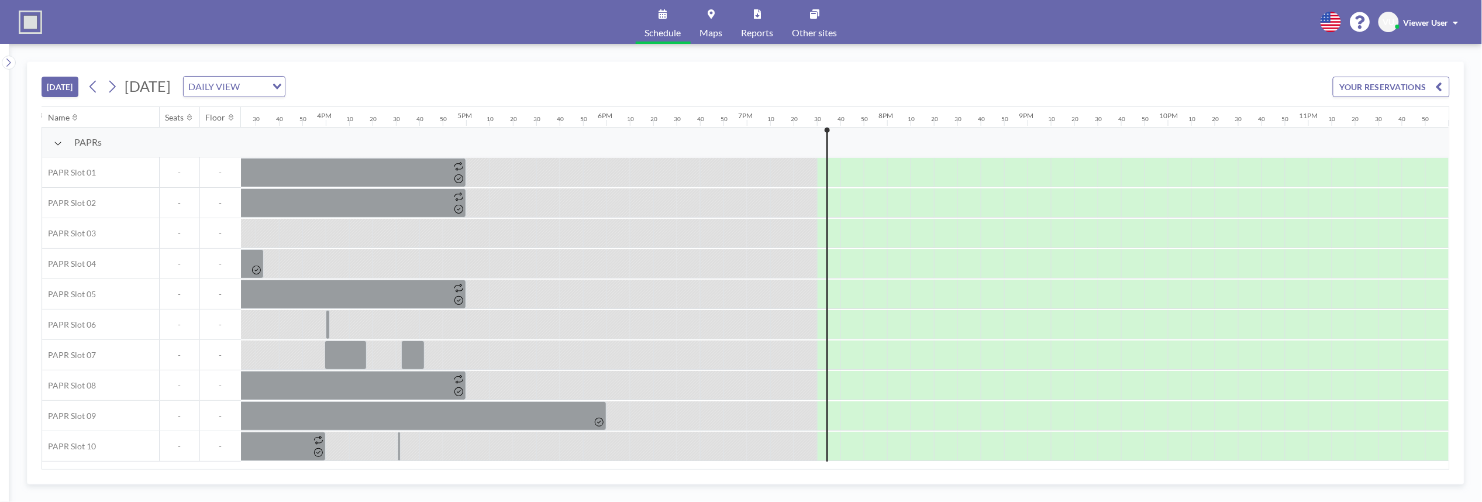
scroll to position [0, 2173]
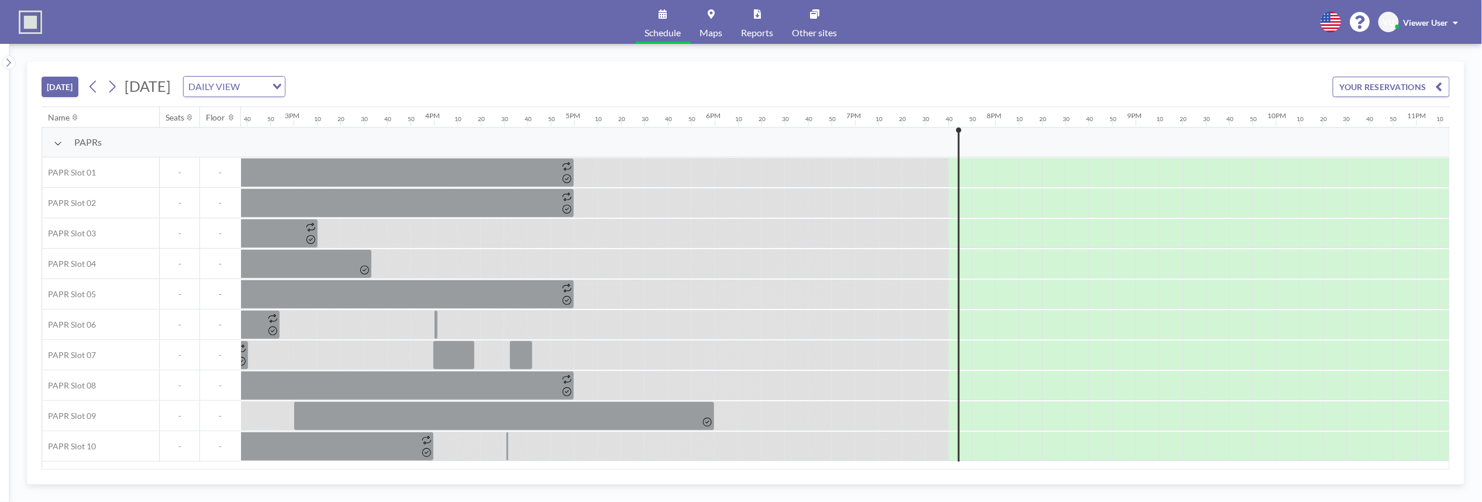
scroll to position [0, 2173]
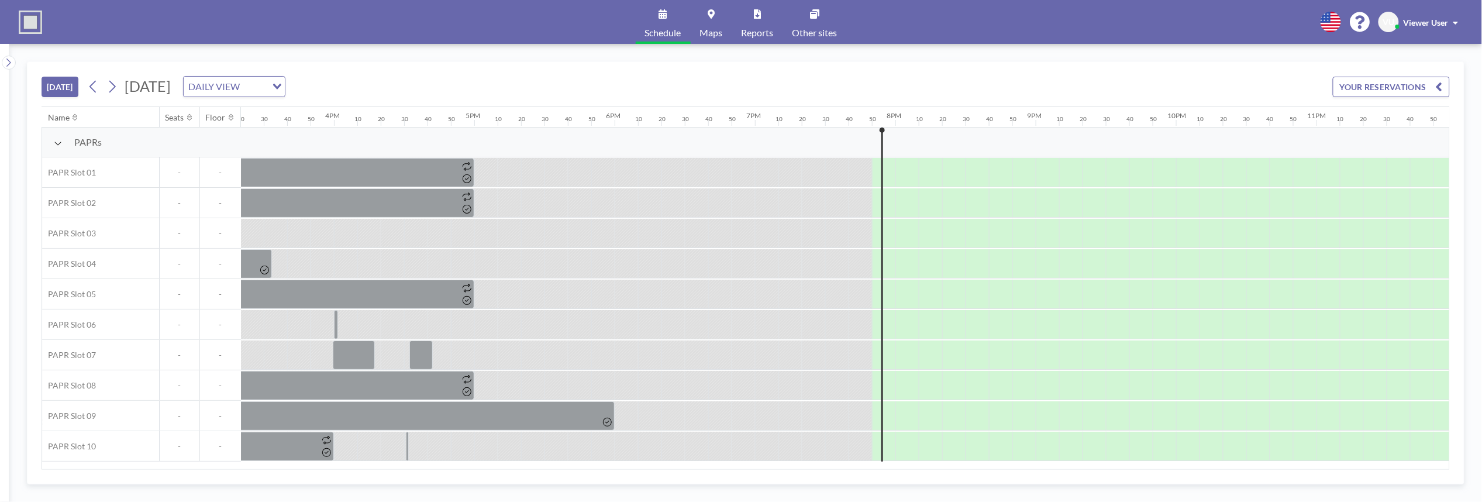
scroll to position [0, 2173]
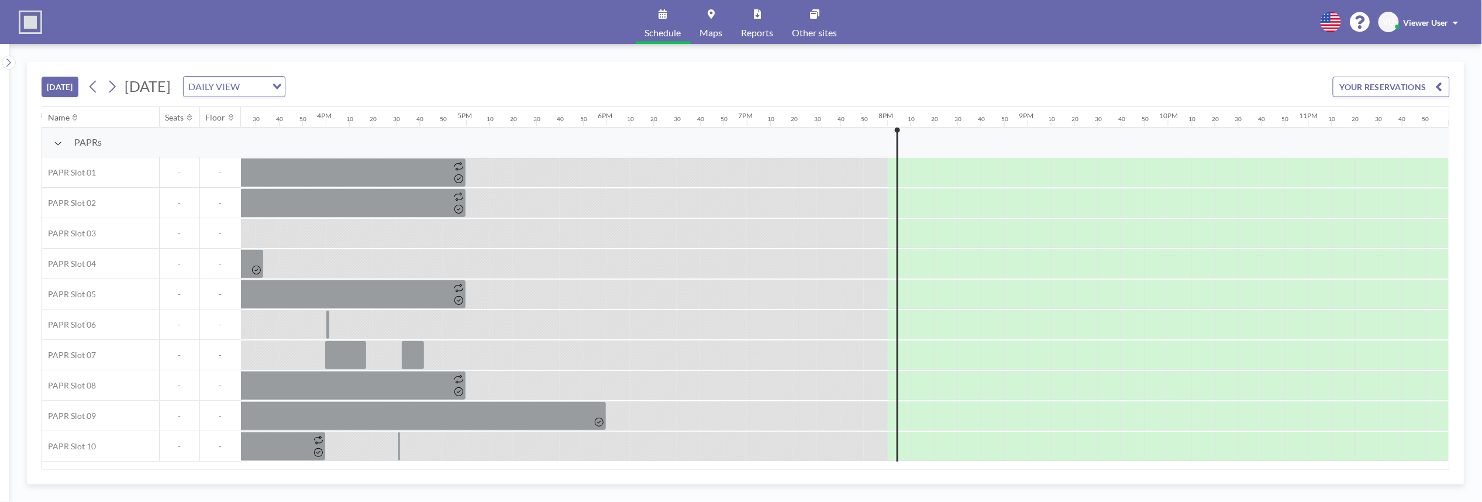
scroll to position [0, 2173]
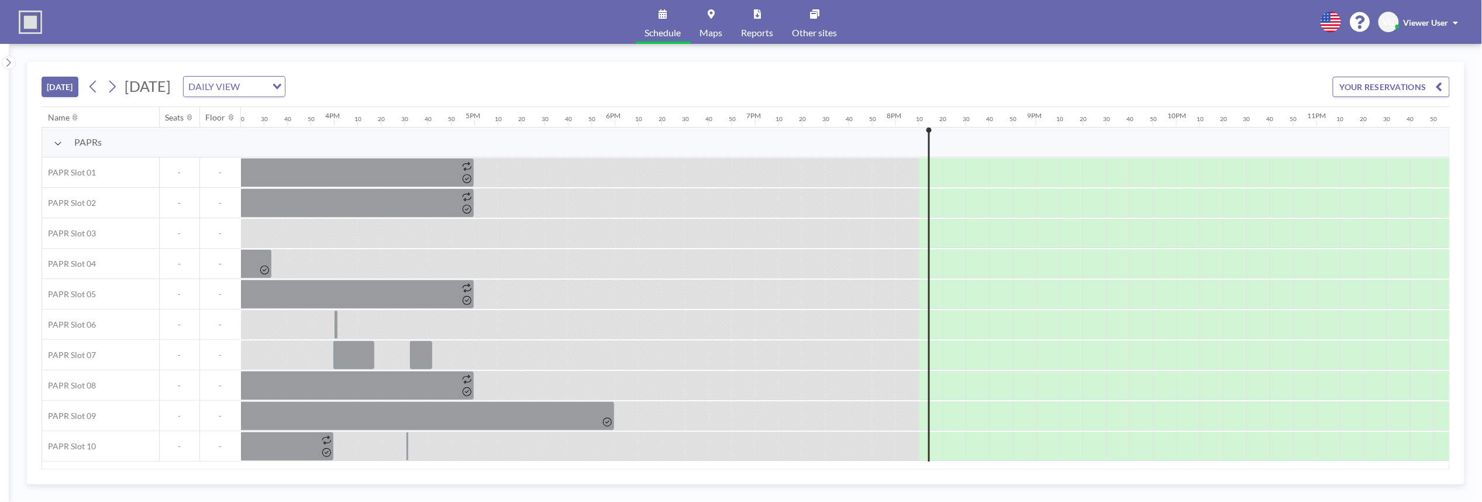
scroll to position [0, 2173]
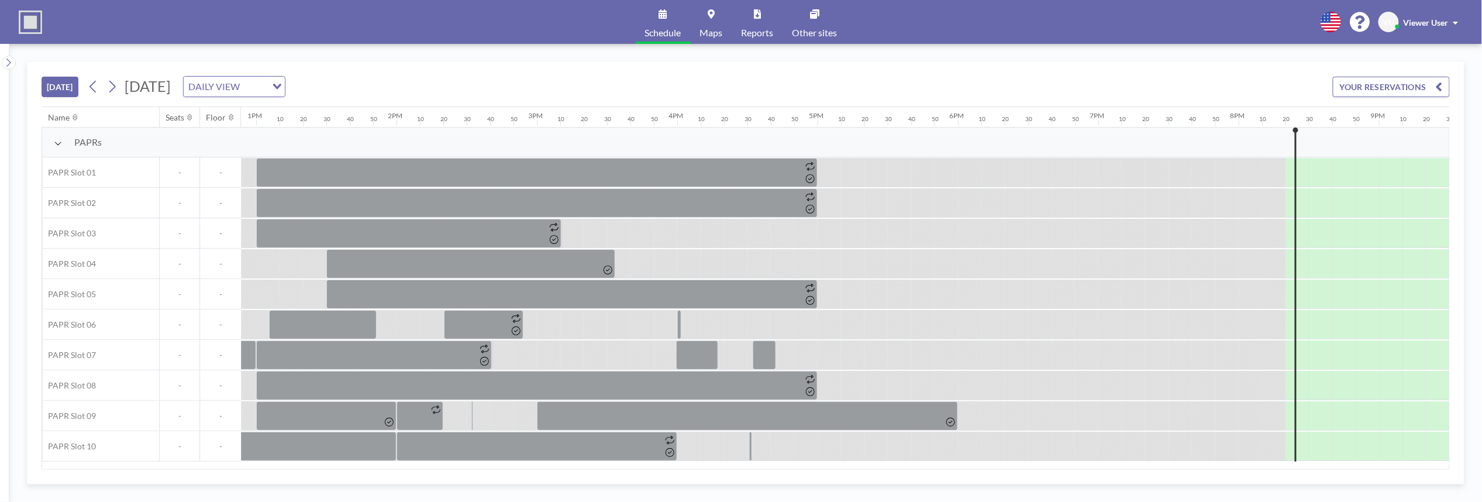
scroll to position [0, 2173]
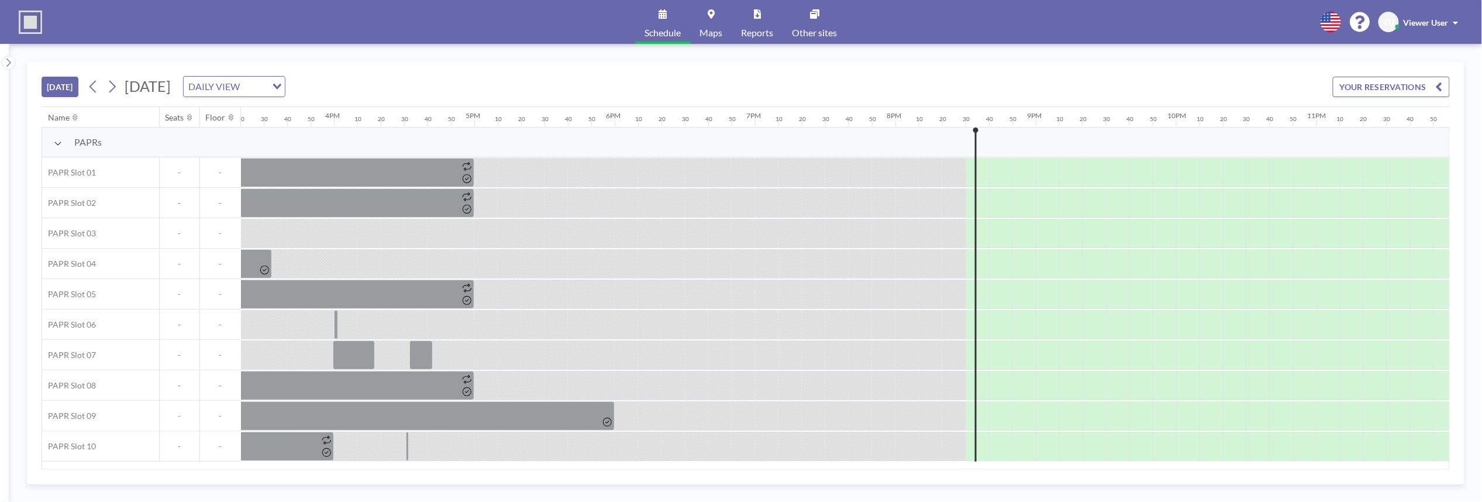
scroll to position [0, 2173]
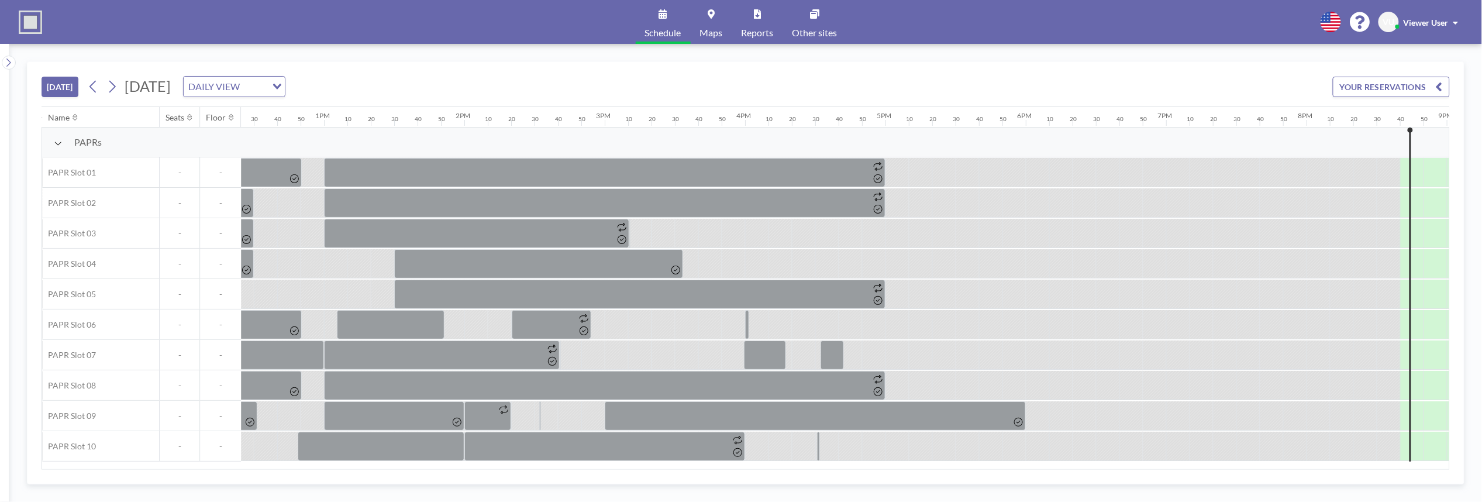
scroll to position [0, 2173]
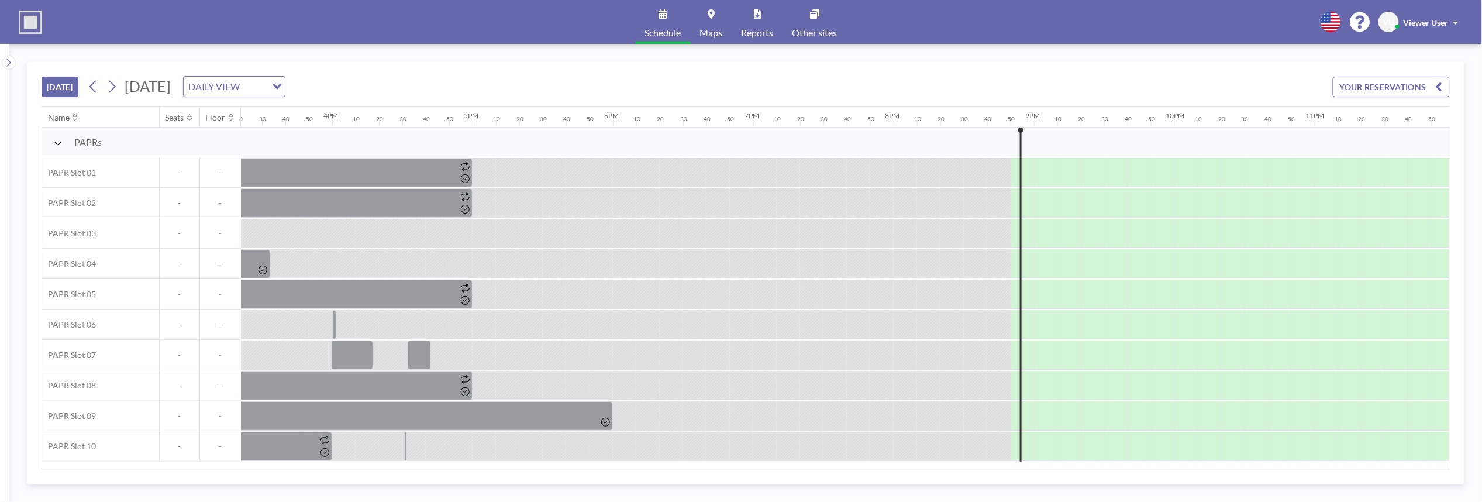
scroll to position [0, 2173]
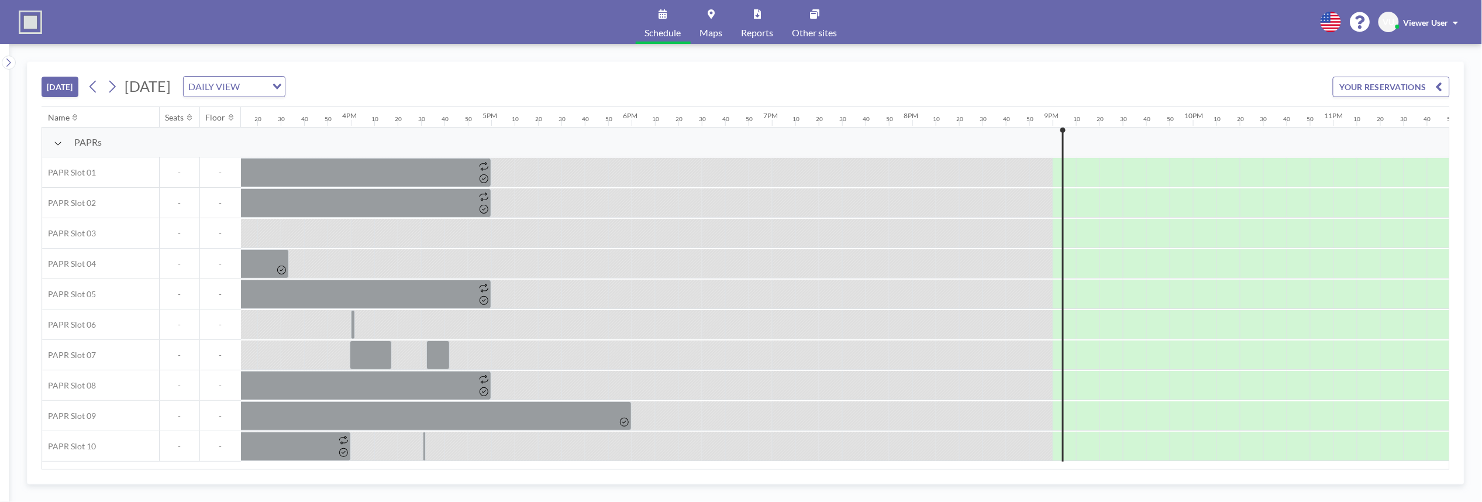
scroll to position [0, 2173]
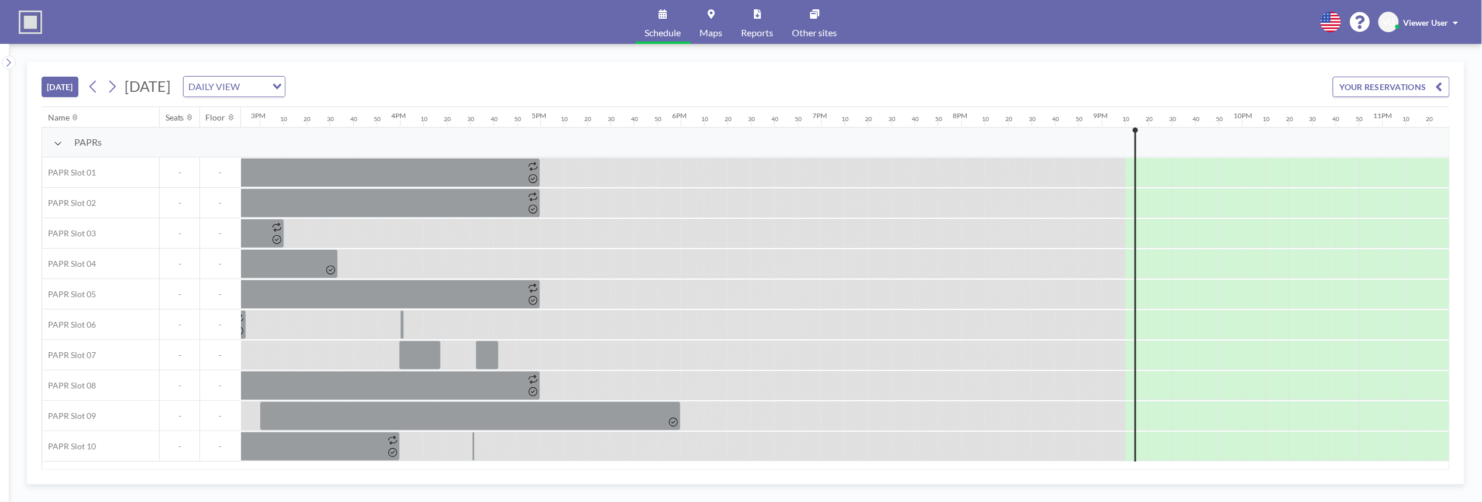
scroll to position [0, 2173]
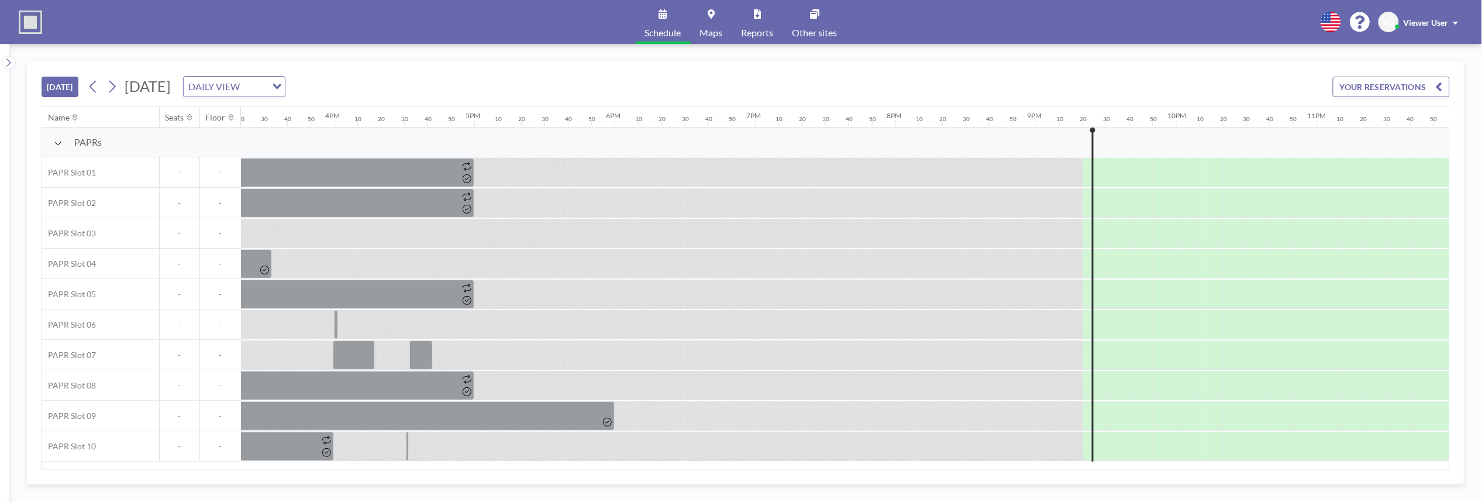
scroll to position [0, 2173]
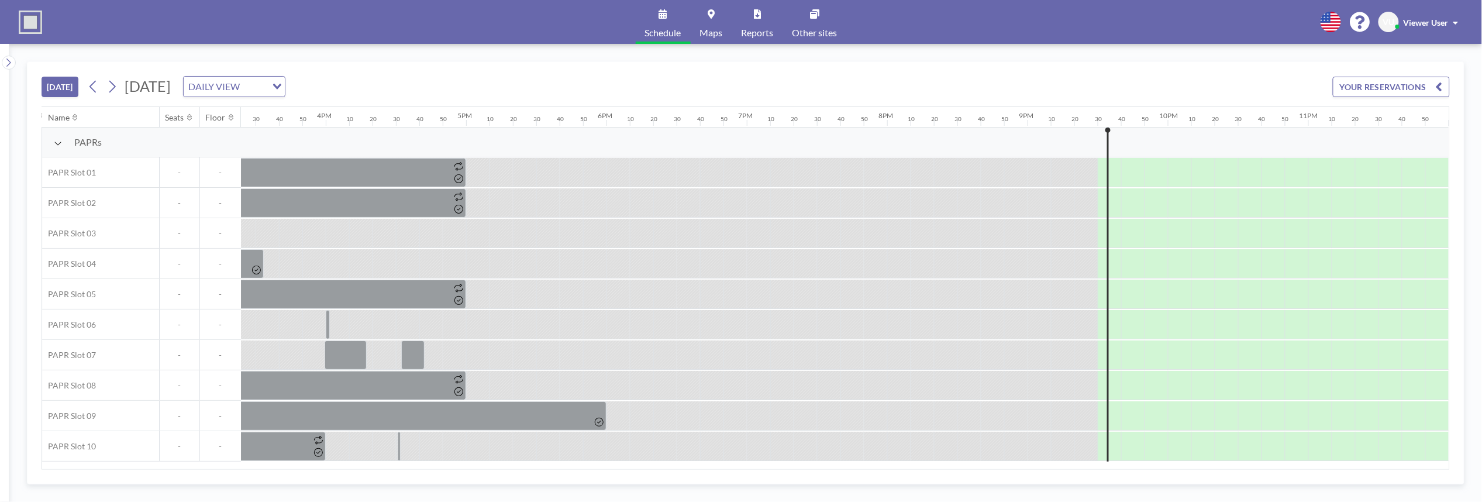
scroll to position [0, 2173]
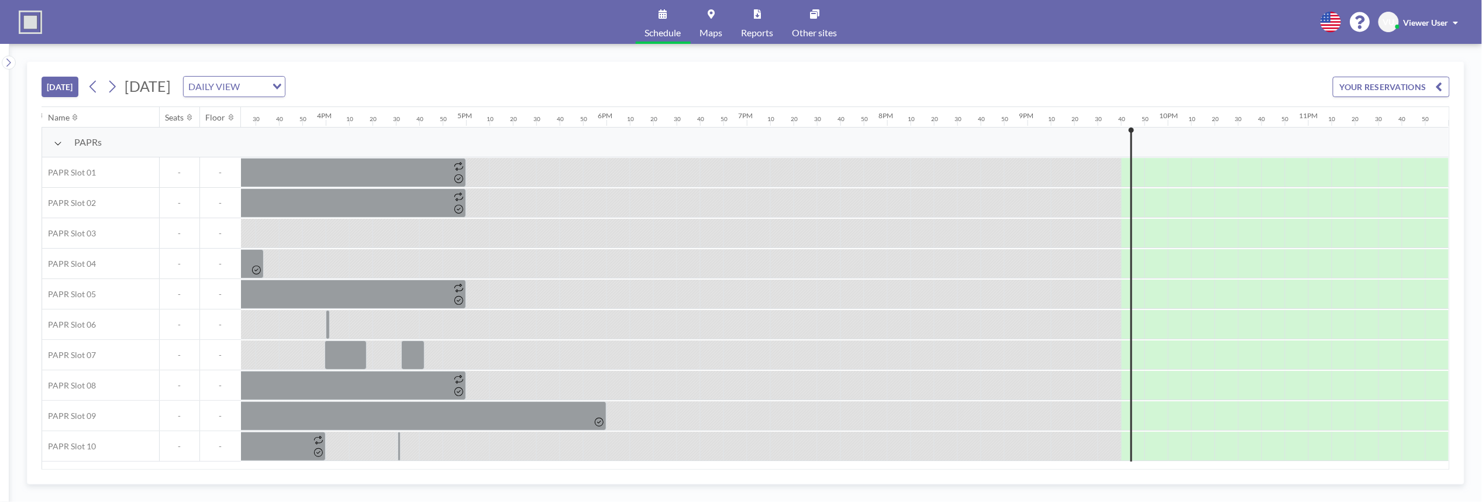
scroll to position [0, 2173]
